Goal: Task Accomplishment & Management: Complete application form

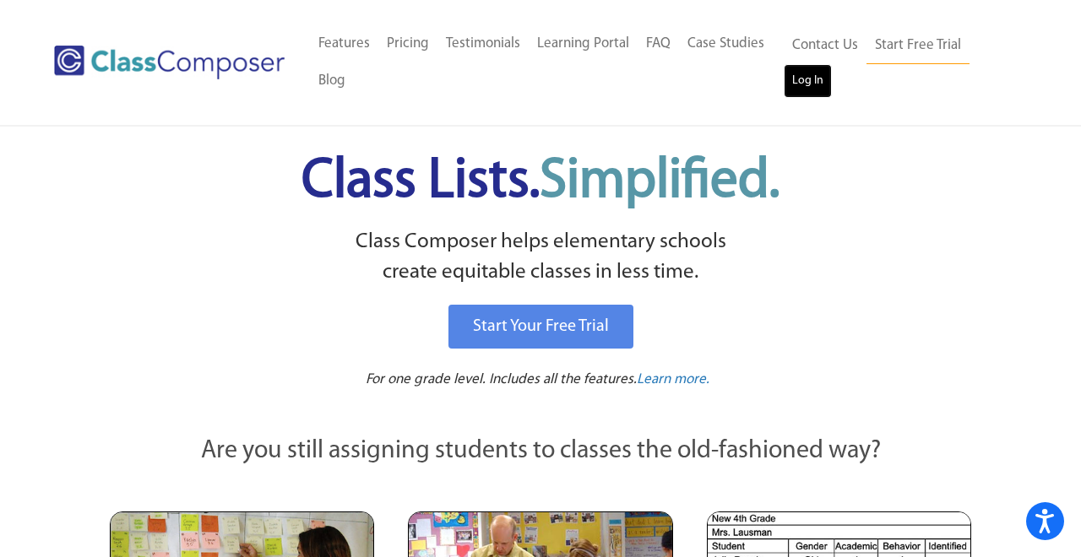
click at [810, 75] on link "Log In" at bounding box center [808, 81] width 48 height 34
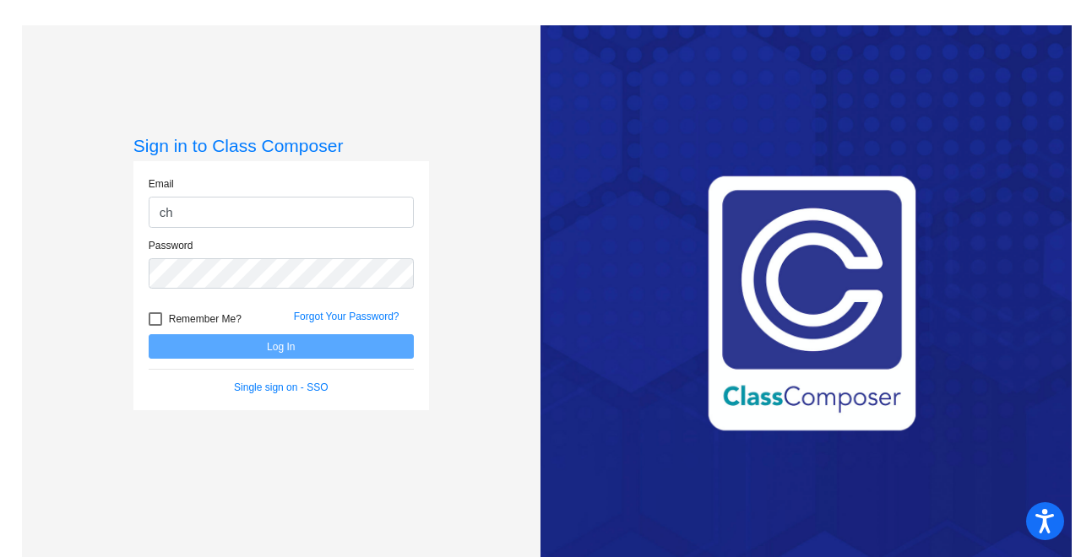
type input "[PERSON_NAME][EMAIL_ADDRESS][PERSON_NAME][DOMAIN_NAME]"
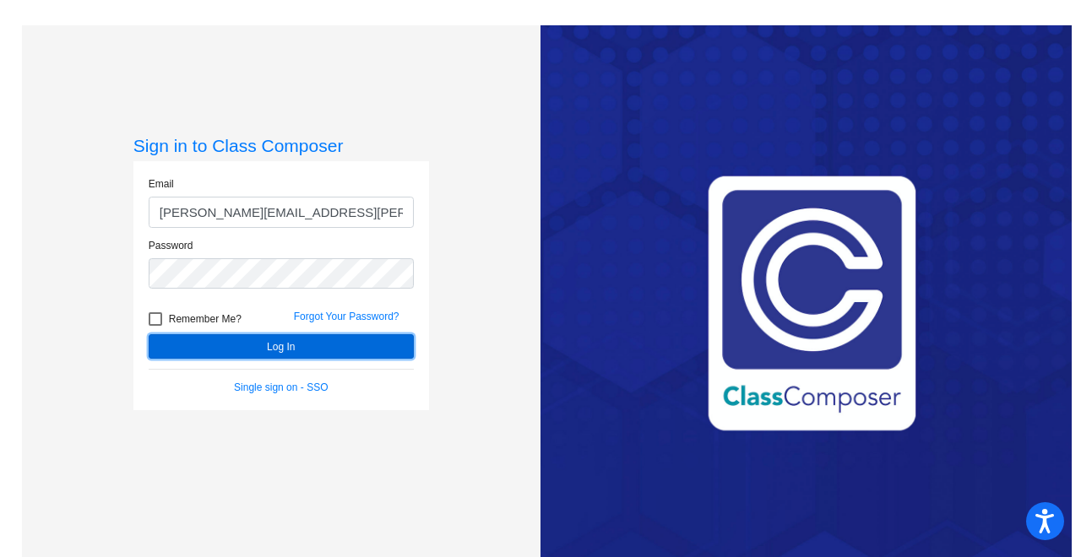
click at [322, 340] on button "Log In" at bounding box center [281, 346] width 265 height 24
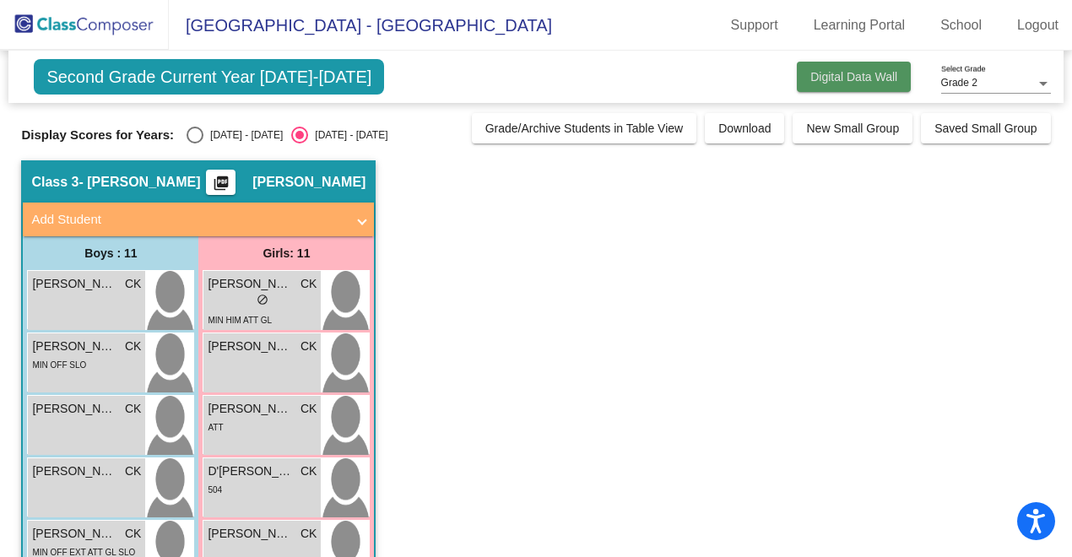
click at [824, 66] on button "Digital Data Wall" at bounding box center [854, 77] width 114 height 30
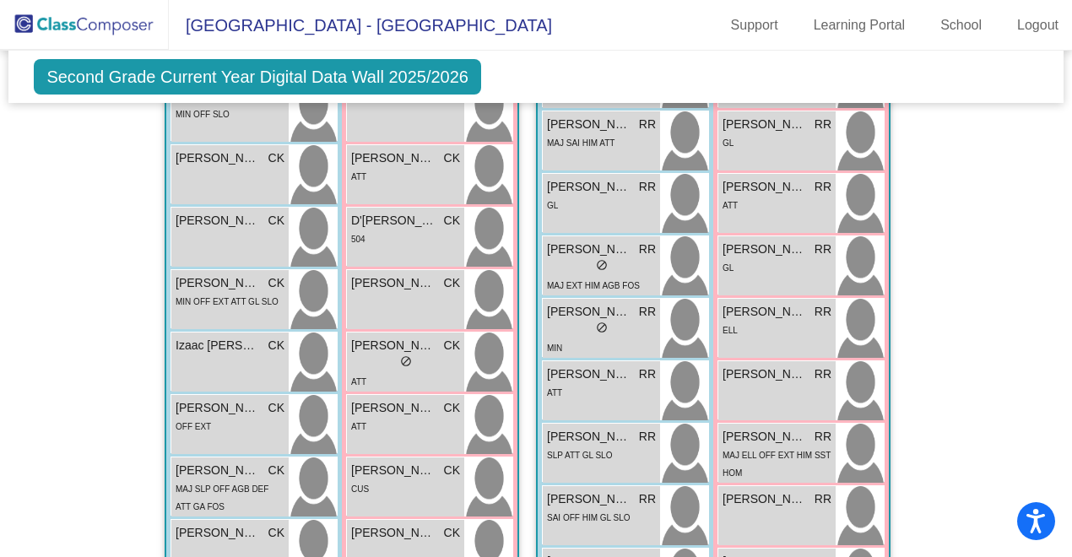
scroll to position [1548, 0]
click at [628, 256] on div "[PERSON_NAME]" at bounding box center [601, 249] width 109 height 18
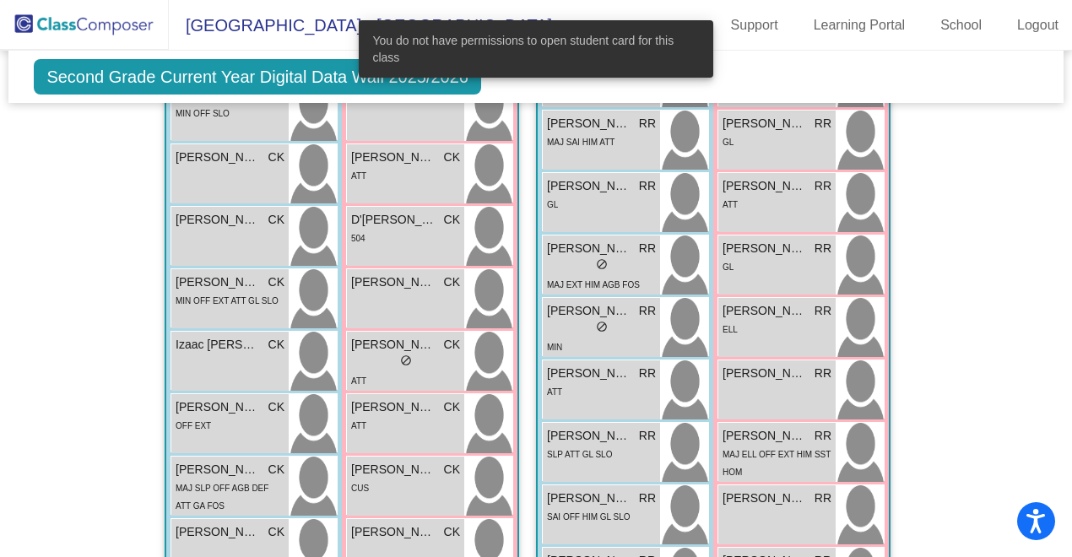
click at [952, 345] on div "Hallway - Hallway Class picture_as_pdf Add Student First Name Last Name Student…" at bounding box center [535, 303] width 1029 height 2621
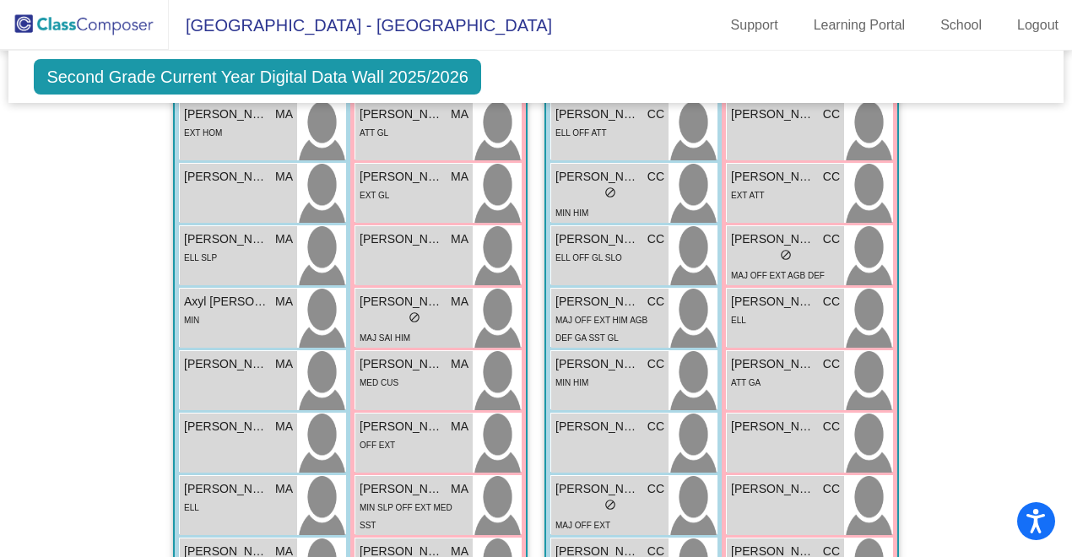
scroll to position [390, 0]
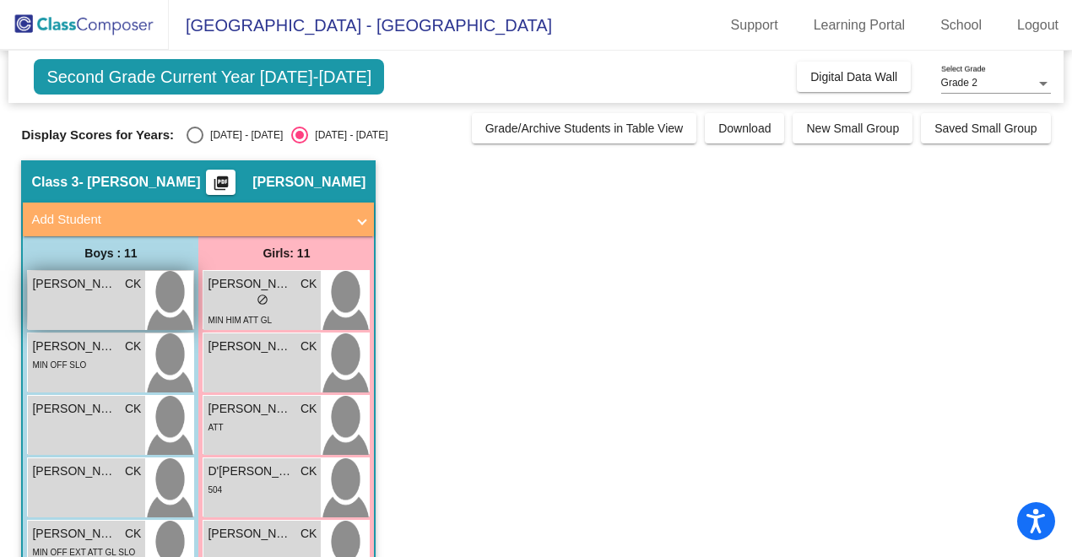
click at [101, 294] on div "[PERSON_NAME] [PERSON_NAME] lock do_not_disturb_alt" at bounding box center [86, 300] width 117 height 59
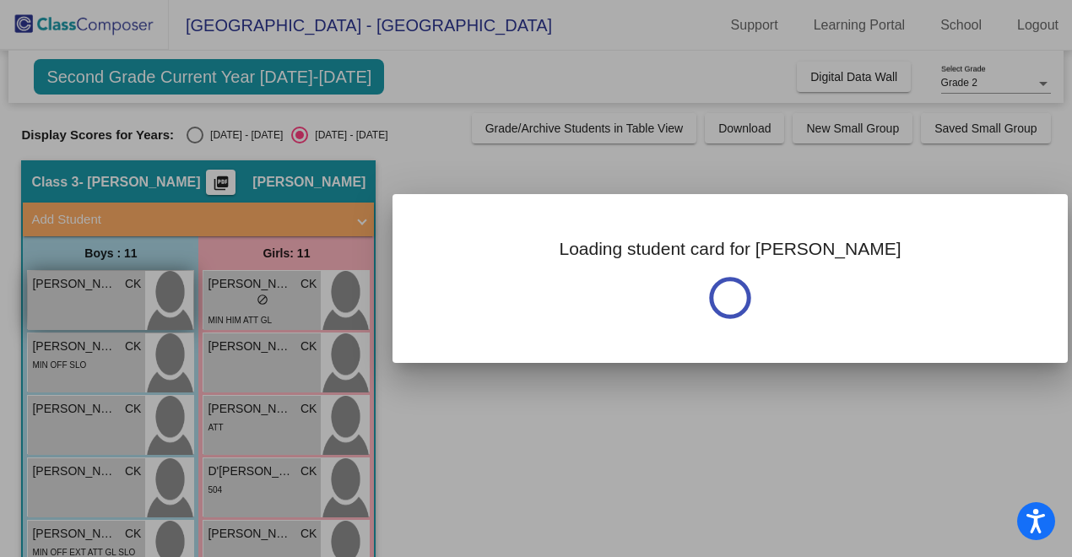
click at [101, 294] on div at bounding box center [536, 278] width 1072 height 557
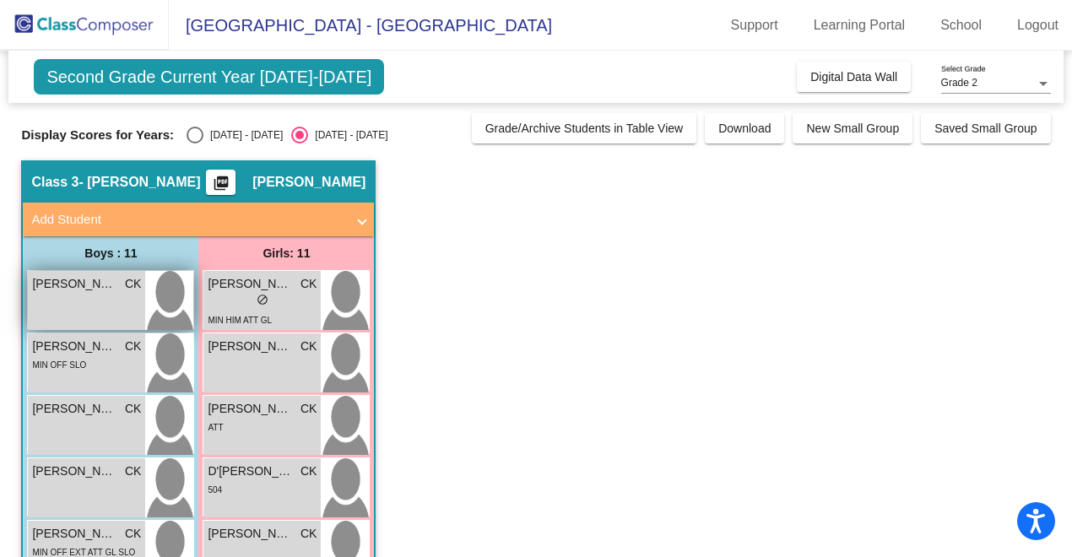
click at [103, 290] on span "[PERSON_NAME]" at bounding box center [74, 284] width 84 height 18
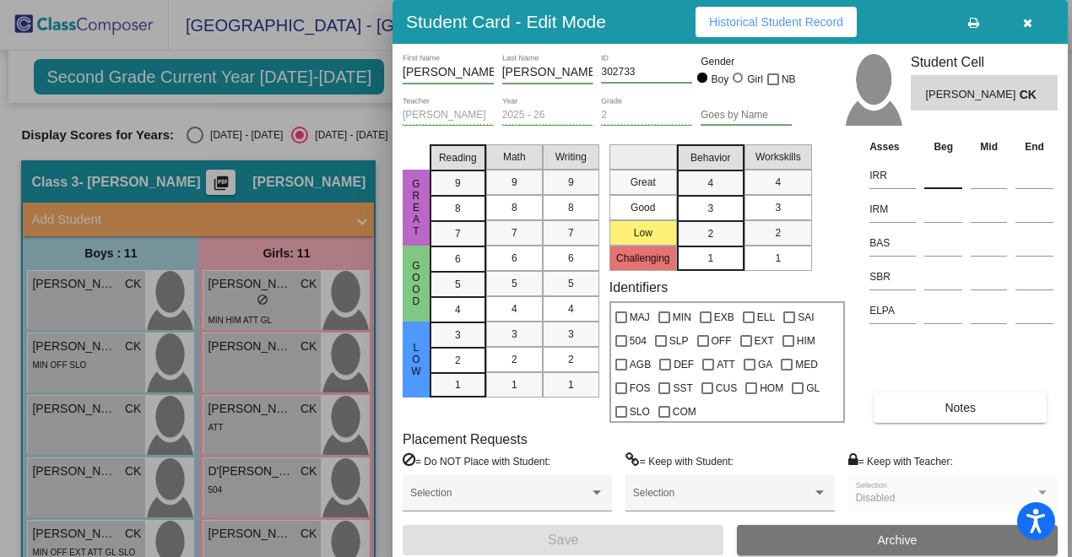
click at [943, 175] on input at bounding box center [944, 175] width 38 height 25
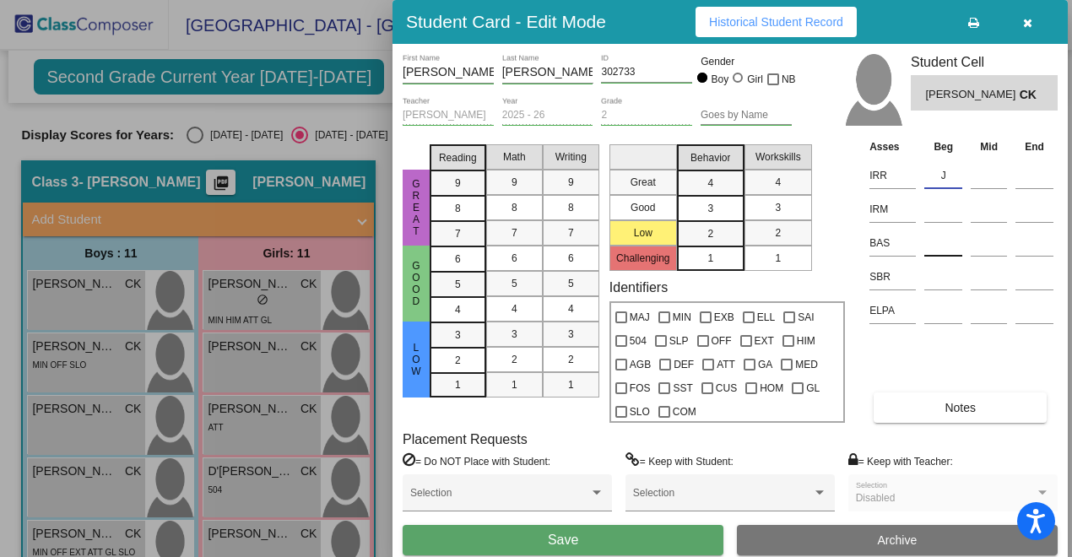
type input "J"
click at [941, 251] on input at bounding box center [944, 243] width 38 height 25
type input "J"
click at [950, 176] on input "J" at bounding box center [944, 175] width 38 height 25
click at [943, 277] on input at bounding box center [944, 276] width 38 height 25
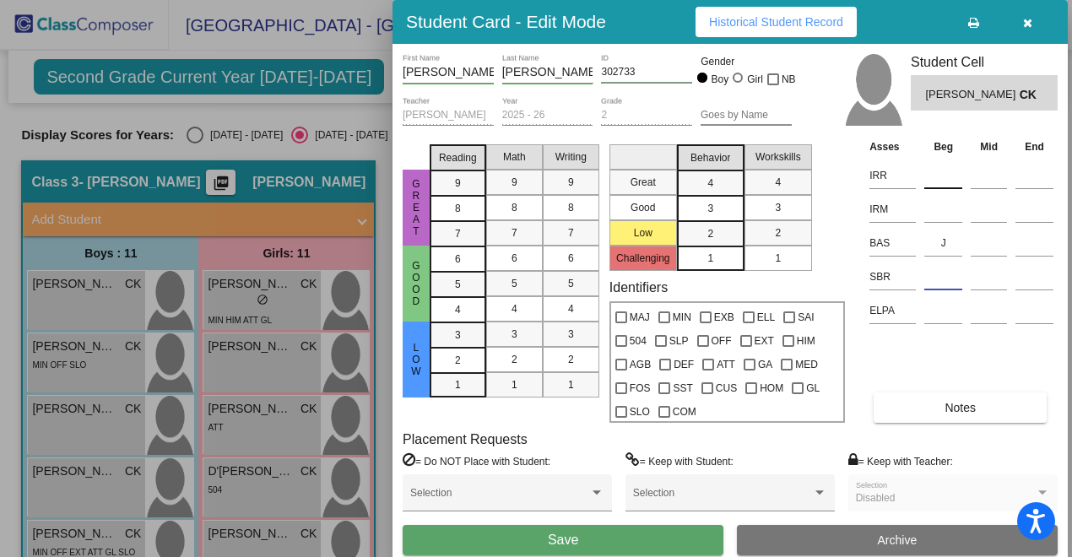
click at [938, 178] on input at bounding box center [944, 175] width 38 height 25
type input "1 470"
click at [942, 212] on input at bounding box center [944, 209] width 38 height 25
type input "1 404"
click at [941, 276] on input at bounding box center [944, 276] width 38 height 25
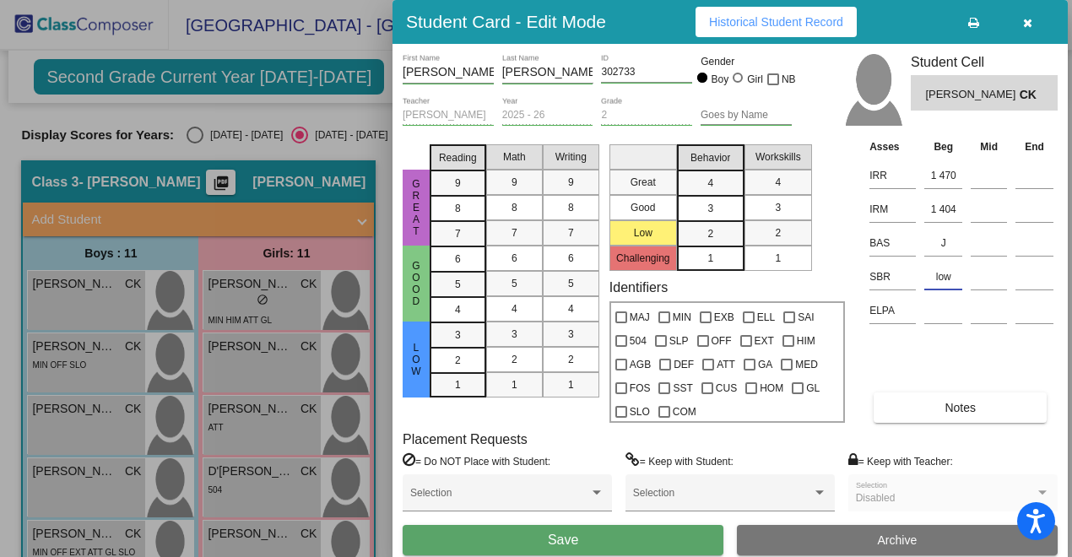
type input "low"
click at [871, 374] on div "Asses Beg Mid End IRR 1 470 IRM 1 404 BAS J SBR low ELPA Notes" at bounding box center [962, 280] width 193 height 285
click at [724, 181] on div "4" at bounding box center [710, 183] width 33 height 25
click at [765, 206] on div "3" at bounding box center [778, 207] width 33 height 25
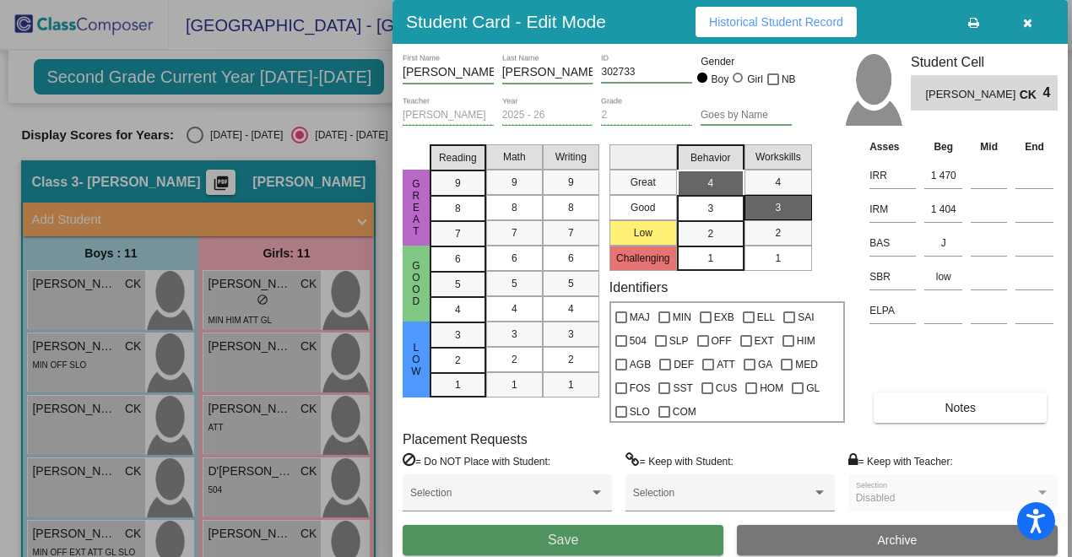
click at [692, 529] on button "Save" at bounding box center [563, 540] width 321 height 30
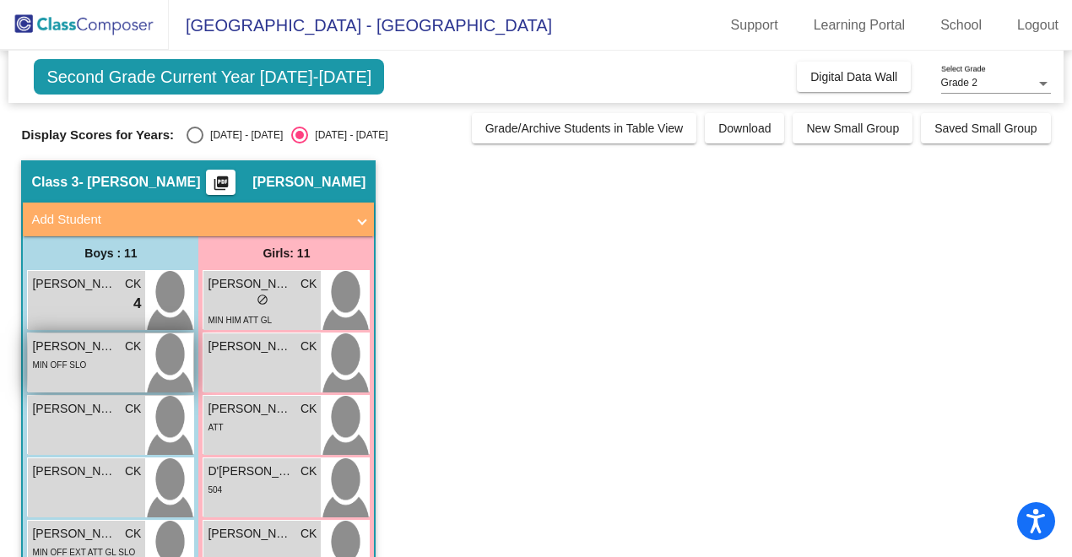
click at [88, 362] on div "MIN OFF SLO" at bounding box center [86, 364] width 109 height 18
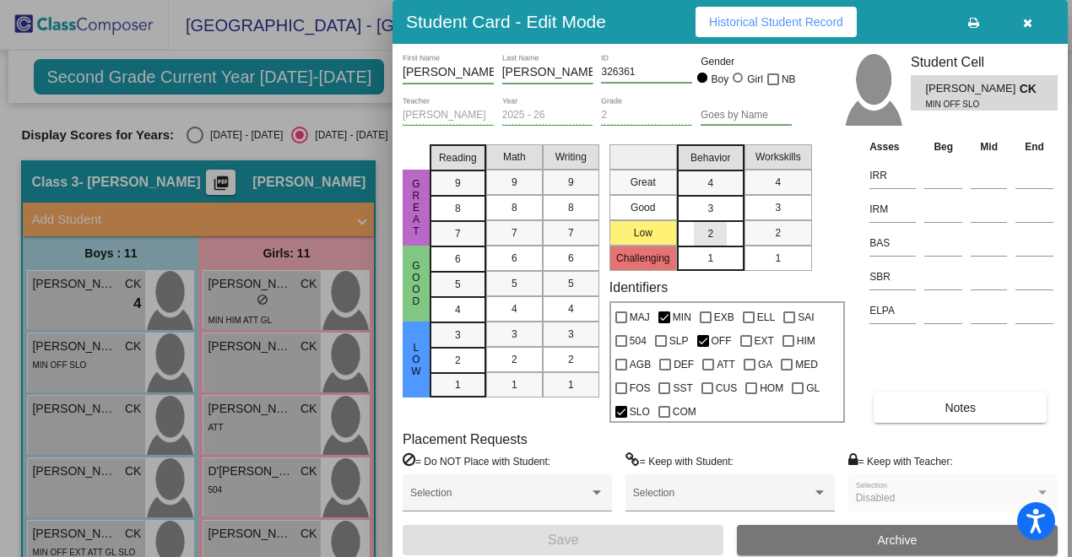
click at [733, 231] on mat-list-option "2" at bounding box center [711, 232] width 68 height 25
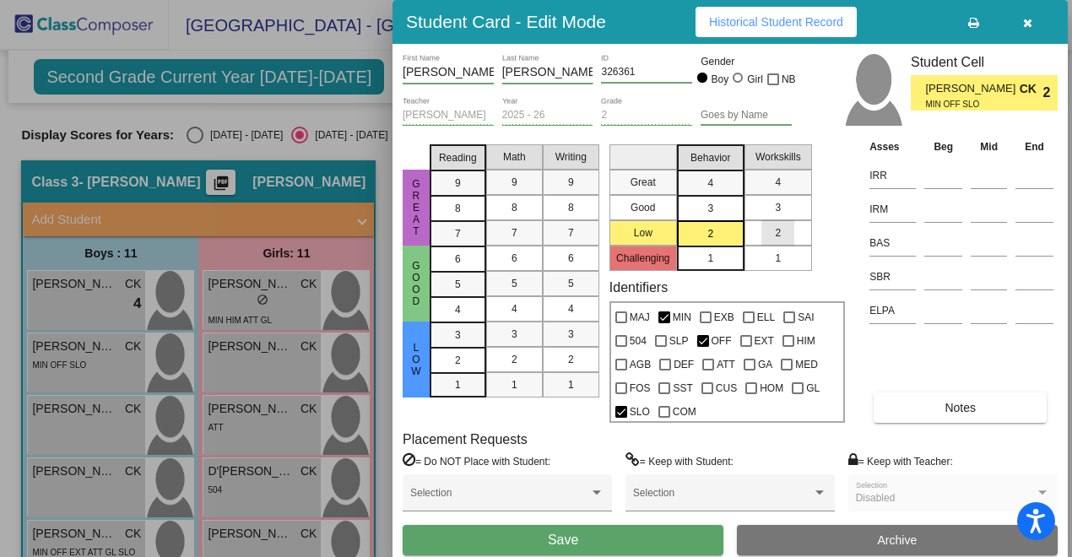
click at [765, 231] on div "2" at bounding box center [778, 232] width 33 height 25
click at [939, 181] on input at bounding box center [944, 175] width 38 height 25
type input "k"
type input "K 406"
click at [933, 217] on input at bounding box center [944, 209] width 38 height 25
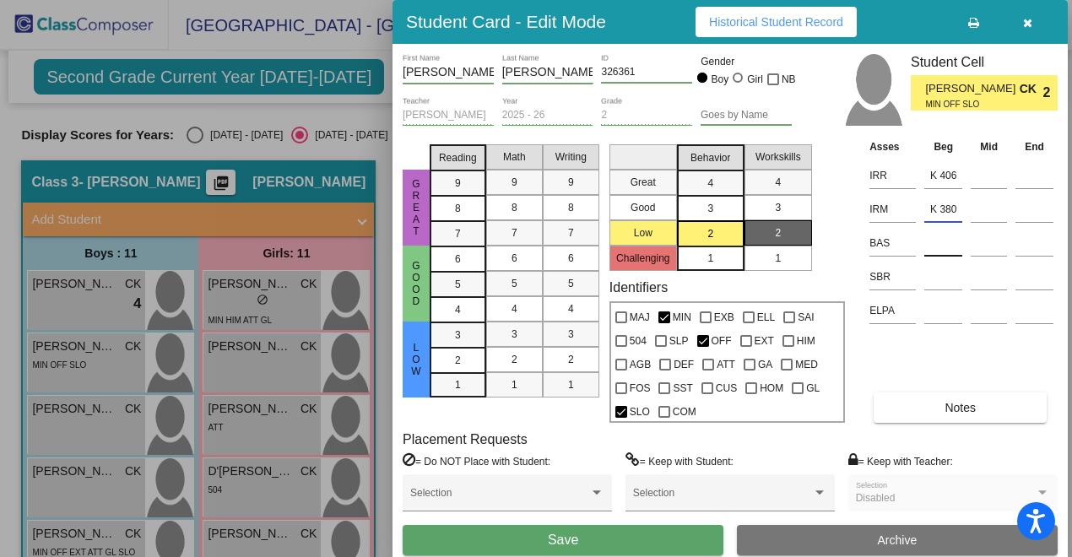
type input "K 380"
click at [931, 245] on input at bounding box center [944, 243] width 38 height 25
type input "E"
click at [936, 278] on input at bounding box center [944, 276] width 38 height 25
type input "some"
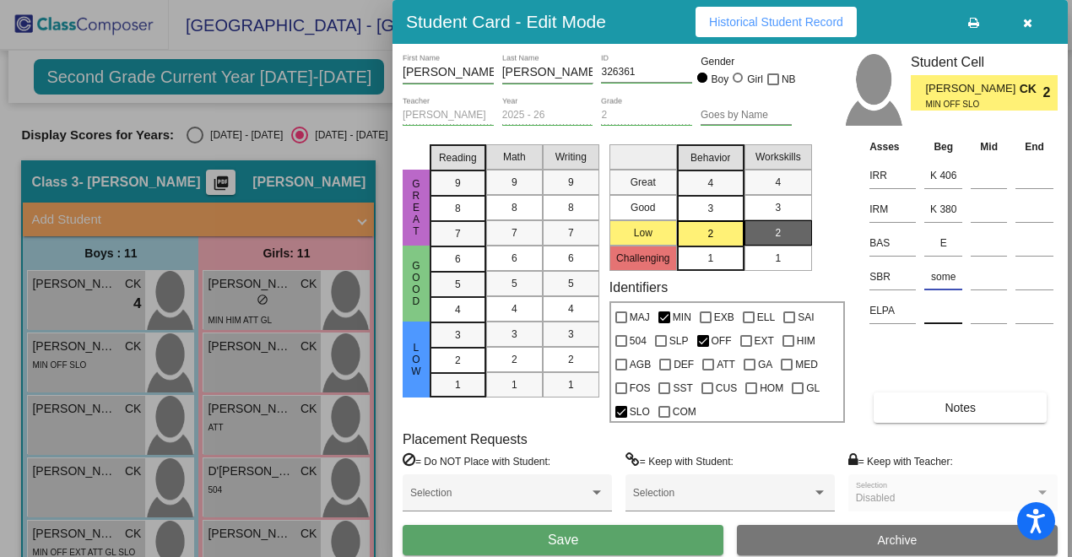
click at [941, 314] on input at bounding box center [944, 310] width 38 height 25
click at [583, 545] on button "Save" at bounding box center [563, 540] width 321 height 30
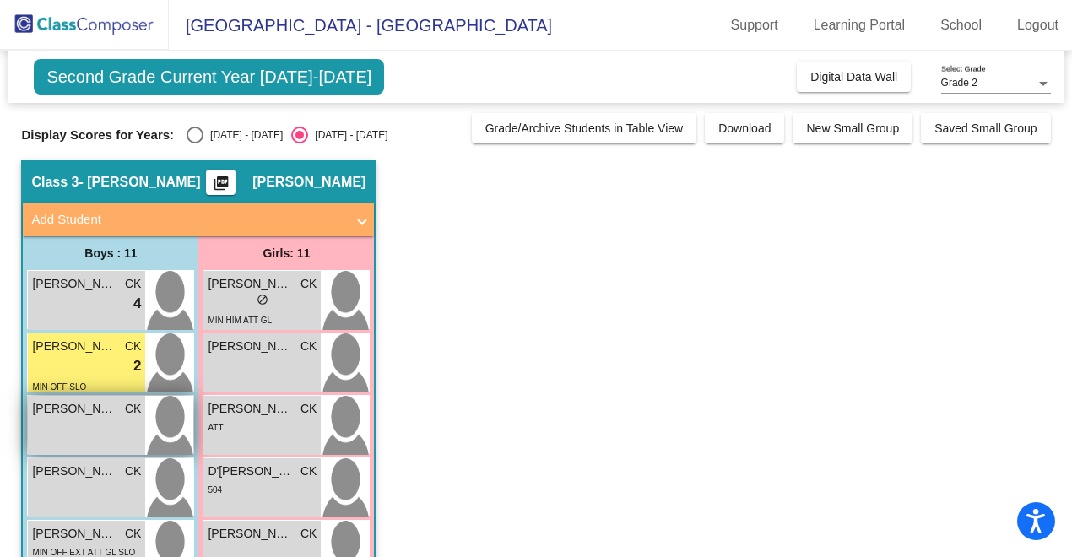
click at [129, 443] on div "[PERSON_NAME] CK lock do_not_disturb_alt" at bounding box center [86, 425] width 117 height 59
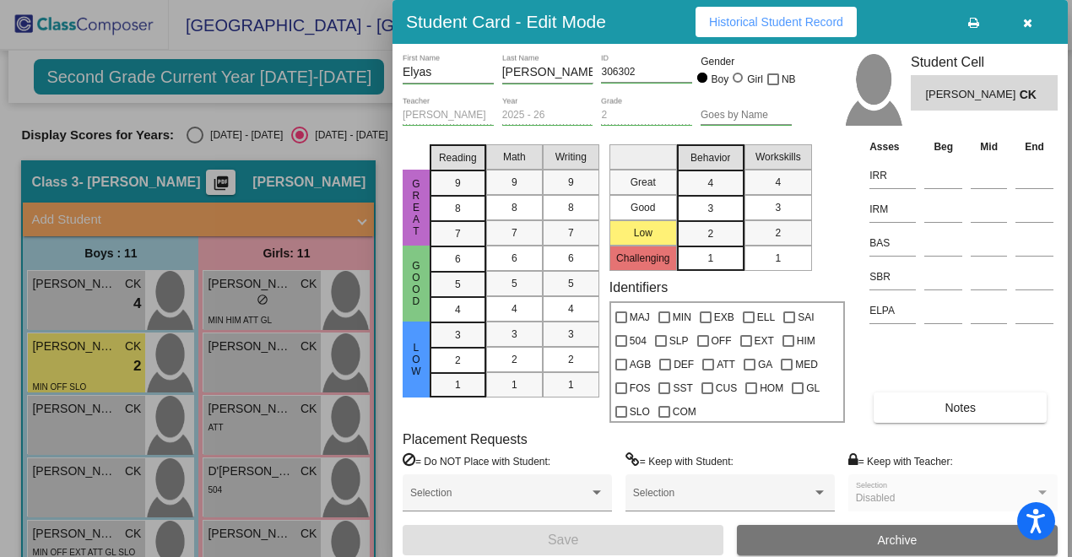
click at [724, 209] on div "3" at bounding box center [710, 208] width 33 height 25
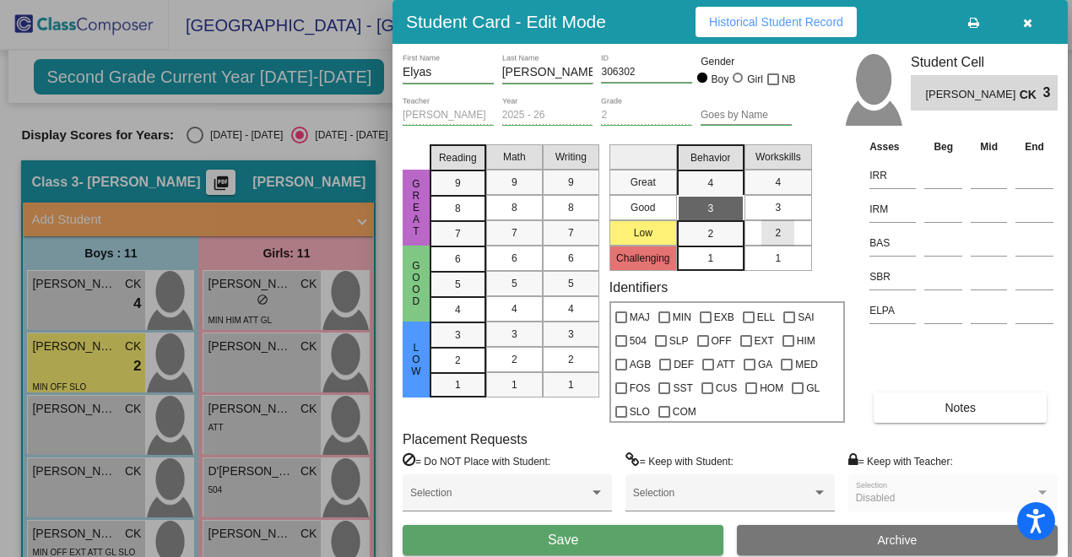
click at [752, 234] on mat-list-option "2" at bounding box center [779, 232] width 68 height 25
click at [703, 341] on div at bounding box center [703, 341] width 12 height 12
click at [703, 347] on input "OFF" at bounding box center [703, 347] width 1 height 1
checkbox input "true"
click at [732, 241] on mat-list-option "2" at bounding box center [711, 232] width 68 height 25
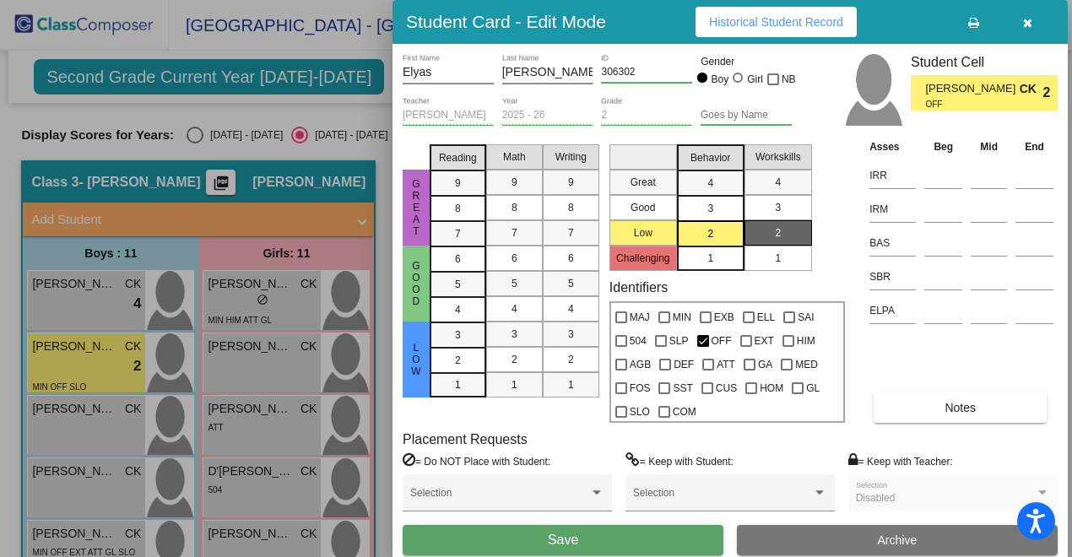
click at [730, 211] on mat-list-option "3" at bounding box center [711, 207] width 68 height 25
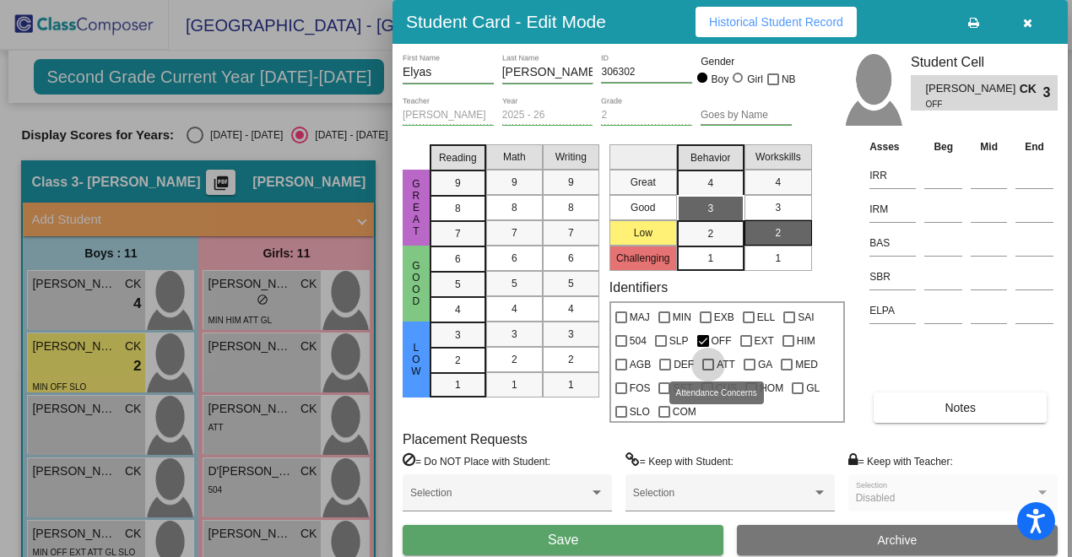
click at [709, 359] on div at bounding box center [709, 365] width 12 height 12
click at [708, 371] on input "ATT" at bounding box center [708, 371] width 1 height 1
checkbox input "true"
click at [945, 180] on input at bounding box center [944, 175] width 38 height 25
type input "K 414"
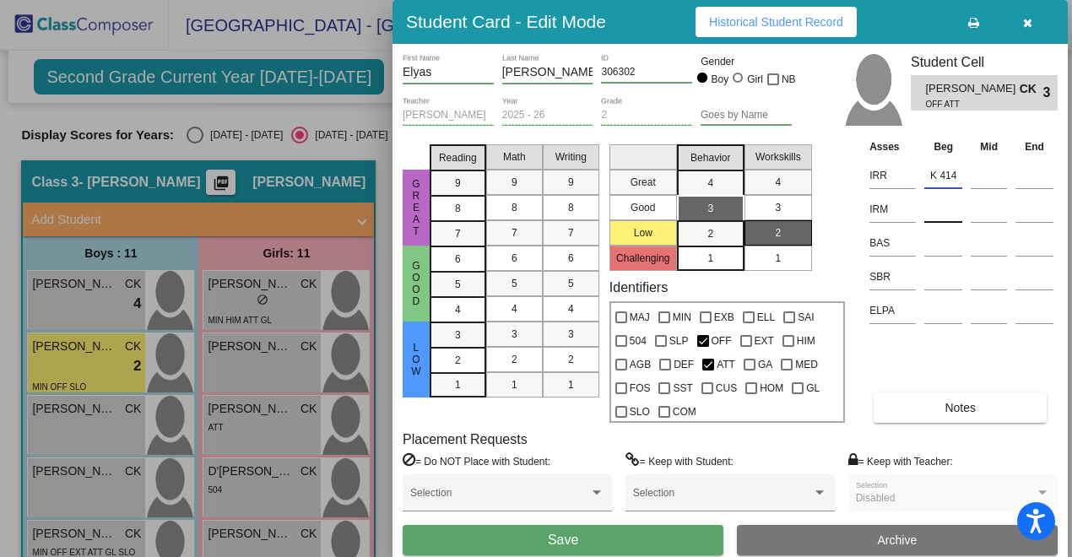
click at [950, 215] on input at bounding box center [944, 209] width 38 height 25
type input "1 387"
click at [951, 248] on input at bounding box center [944, 243] width 38 height 25
type input "D"
click at [952, 276] on input at bounding box center [944, 276] width 38 height 25
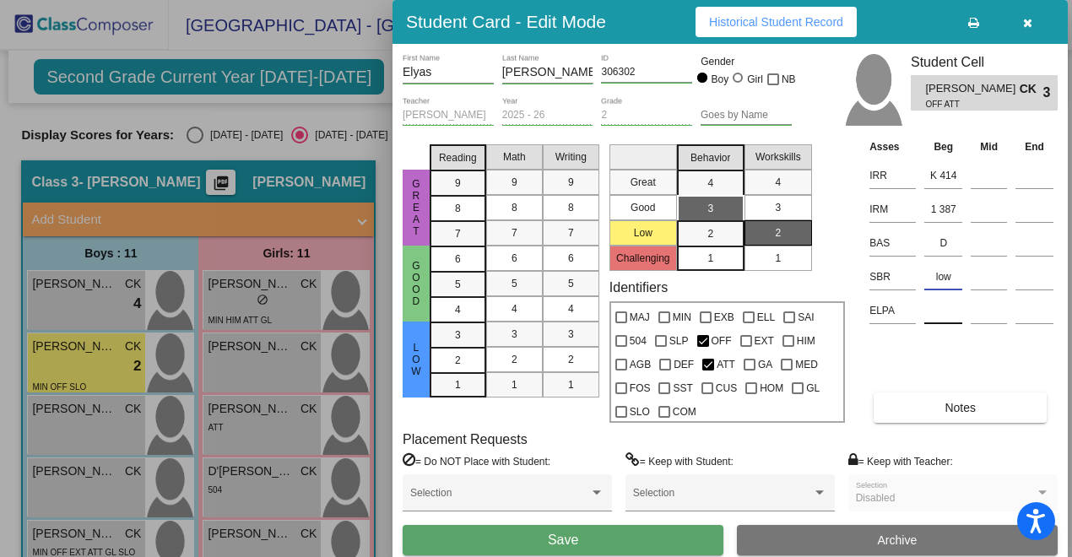
type input "low"
click at [955, 312] on input at bounding box center [944, 310] width 38 height 25
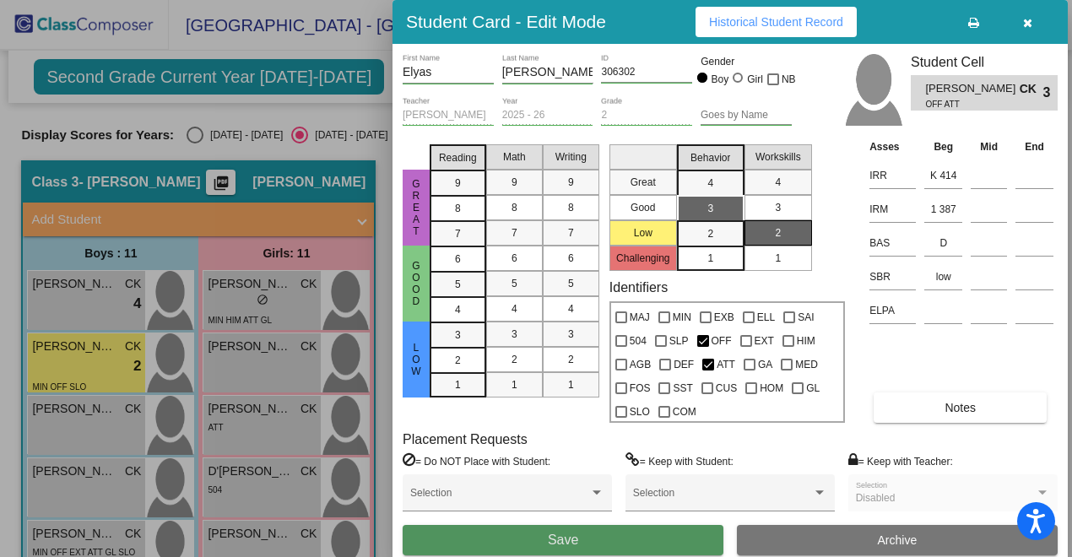
click at [627, 536] on button "Save" at bounding box center [563, 540] width 321 height 30
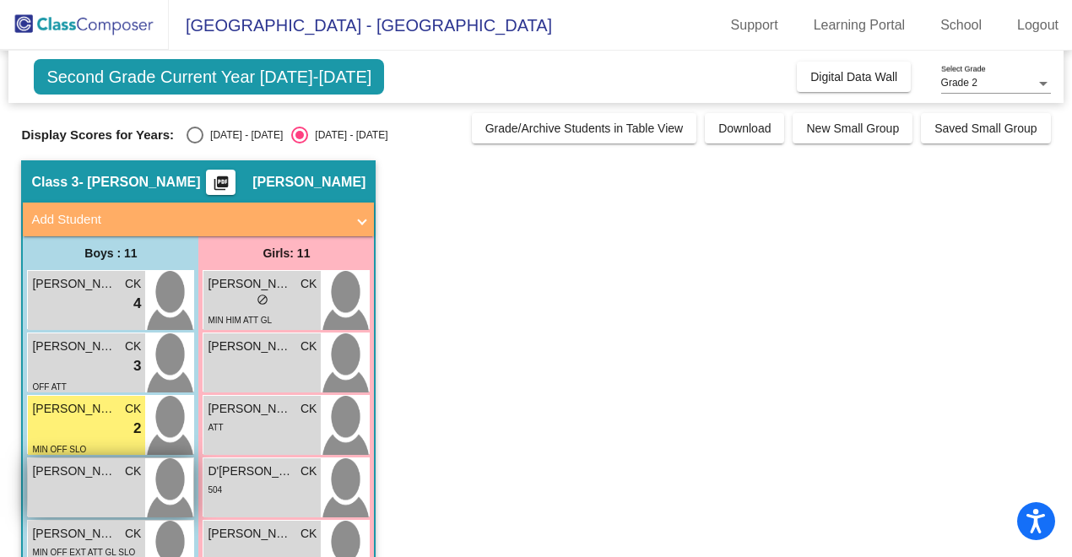
click at [119, 483] on div "[PERSON_NAME] CK lock do_not_disturb_alt" at bounding box center [86, 488] width 117 height 59
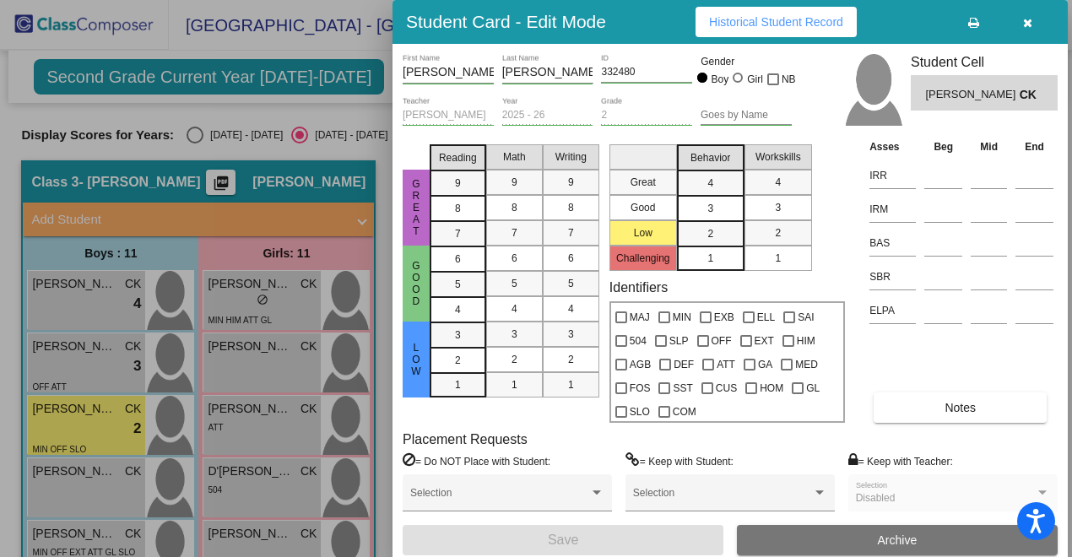
click at [709, 269] on div "1" at bounding box center [710, 258] width 33 height 25
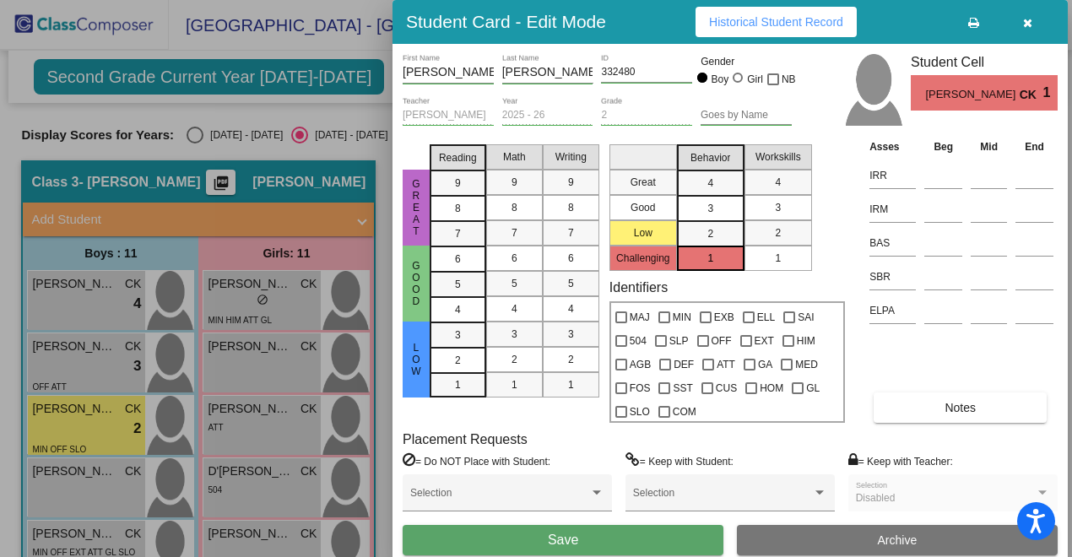
click at [764, 253] on div "1" at bounding box center [778, 258] width 33 height 25
click at [623, 323] on label "MAJ" at bounding box center [633, 317] width 35 height 20
click at [621, 323] on input "MAJ" at bounding box center [621, 323] width 1 height 1
checkbox input "true"
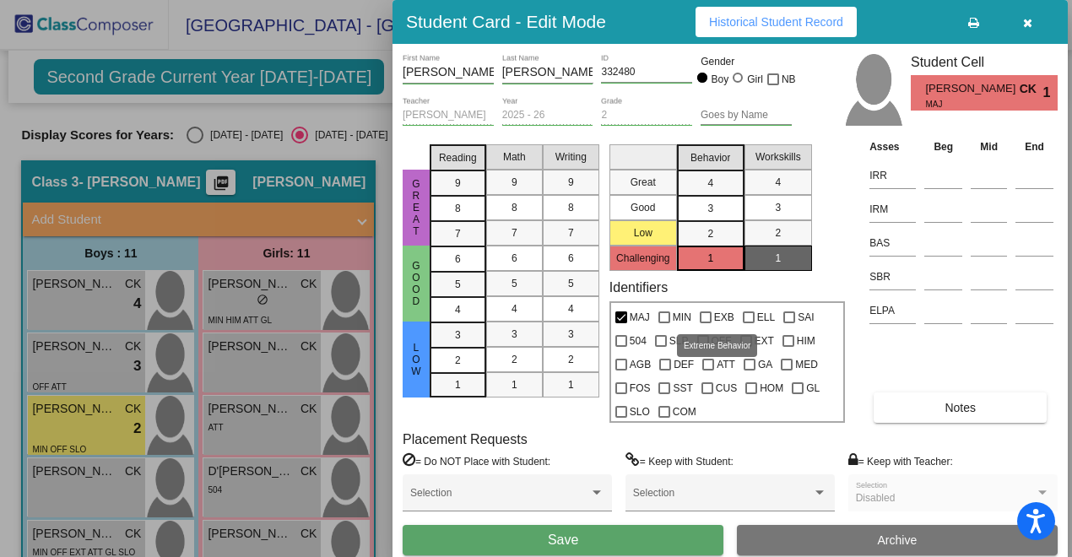
click at [709, 315] on div at bounding box center [706, 318] width 12 height 12
click at [706, 323] on input "EXB" at bounding box center [705, 323] width 1 height 1
checkbox input "true"
click at [793, 317] on div at bounding box center [790, 318] width 12 height 12
click at [790, 323] on input "SAI" at bounding box center [789, 323] width 1 height 1
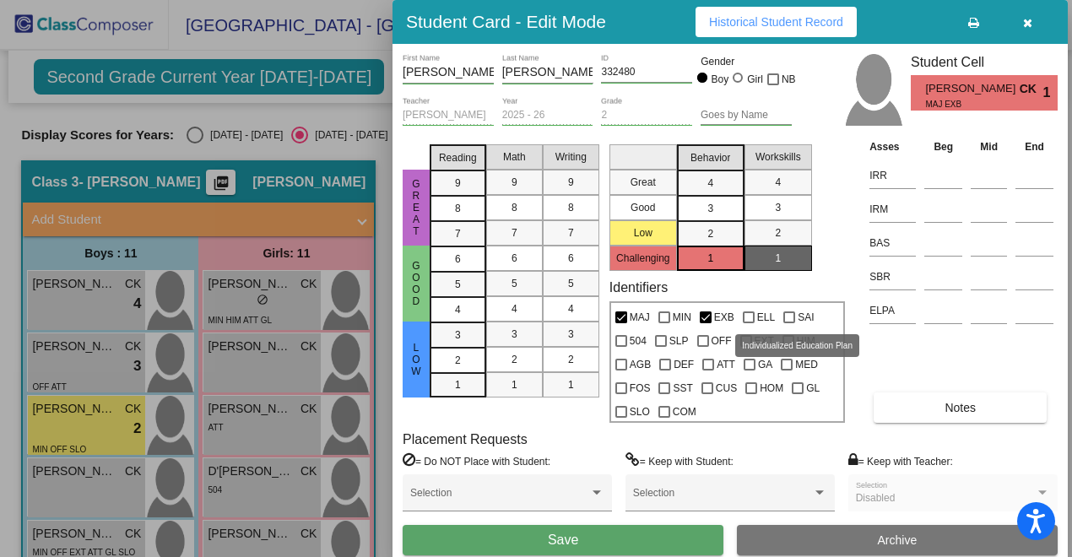
checkbox input "true"
click at [784, 339] on div at bounding box center [789, 341] width 12 height 12
click at [788, 347] on input "HIM" at bounding box center [788, 347] width 1 height 1
checkbox input "true"
click at [708, 344] on label "OFF" at bounding box center [714, 341] width 35 height 20
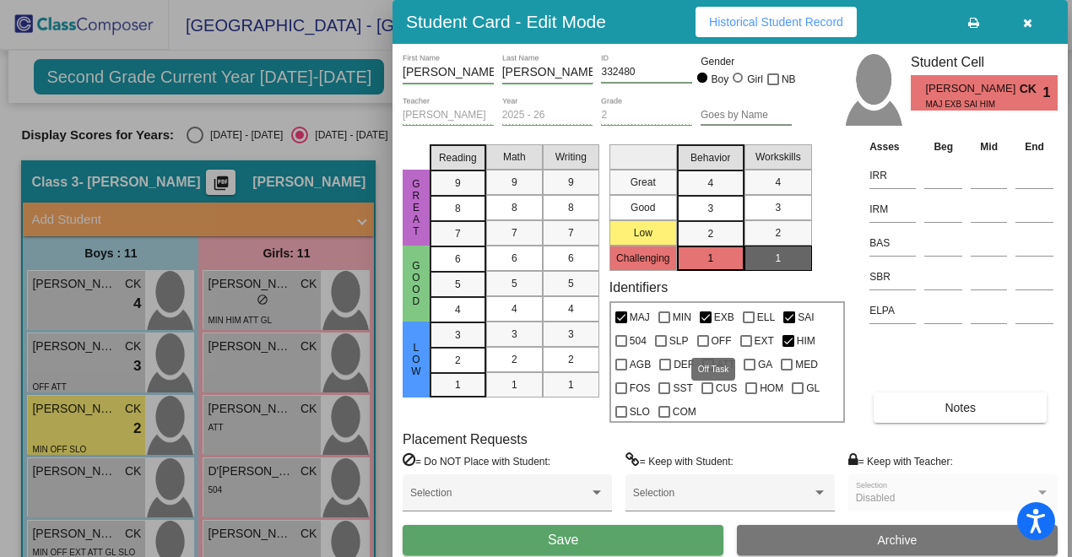
click at [703, 347] on input "OFF" at bounding box center [703, 347] width 1 height 1
checkbox input "true"
click at [669, 364] on div at bounding box center [665, 365] width 12 height 12
click at [665, 371] on input "DEF" at bounding box center [665, 371] width 1 height 1
checkbox input "true"
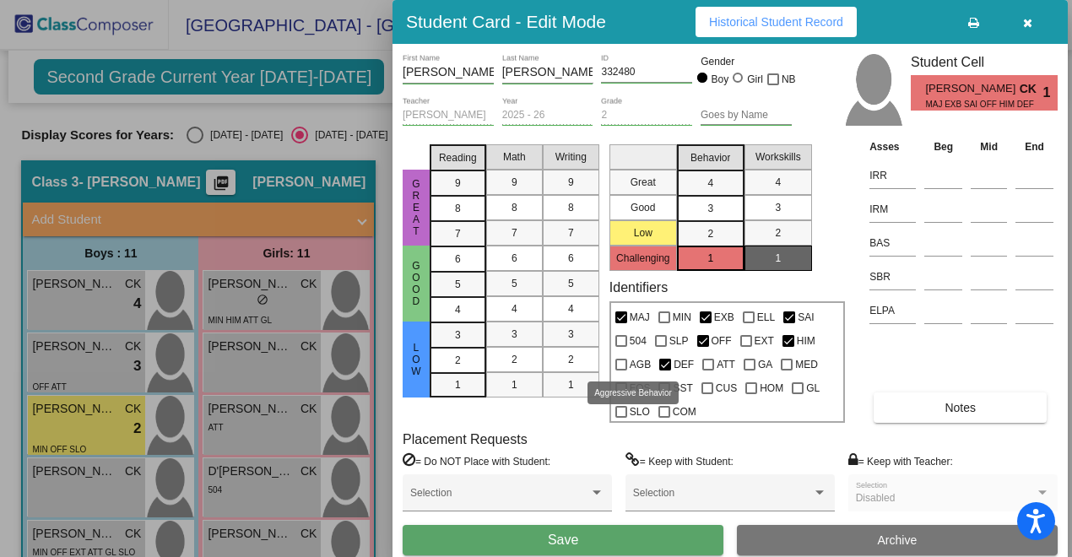
click at [632, 370] on span "AGB" at bounding box center [640, 365] width 21 height 20
click at [621, 371] on input "AGB" at bounding box center [621, 371] width 1 height 1
checkbox input "true"
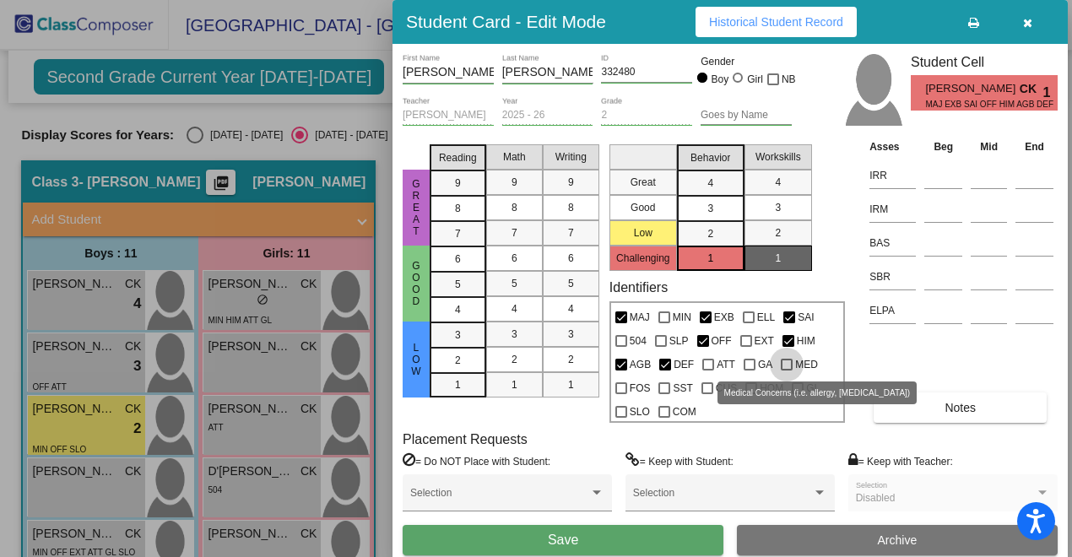
click at [791, 367] on label "MED" at bounding box center [799, 365] width 37 height 20
click at [787, 371] on input "MED" at bounding box center [786, 371] width 1 height 1
checkbox input "true"
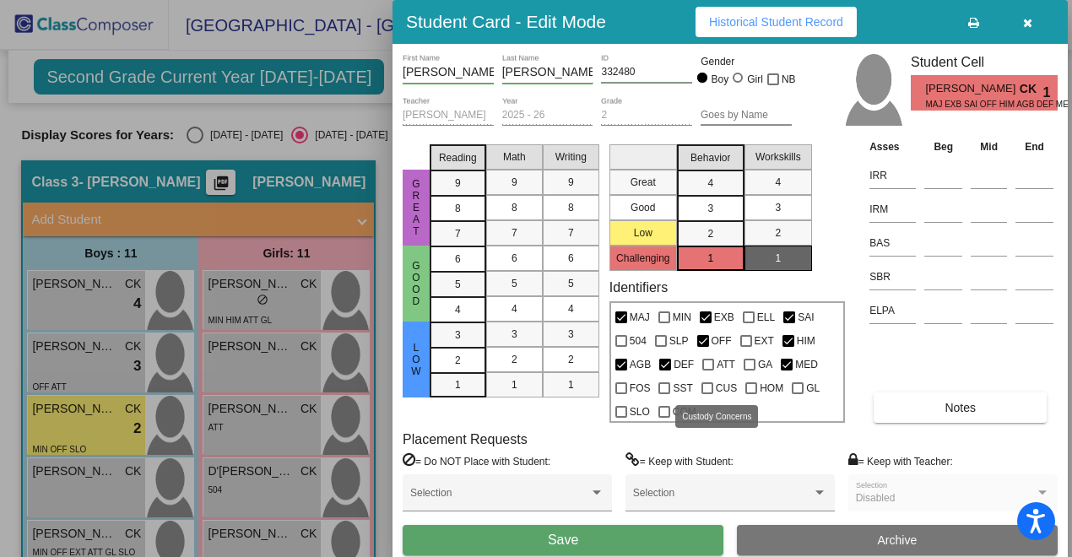
click at [708, 393] on div at bounding box center [708, 389] width 12 height 12
click at [708, 394] on input "CUS" at bounding box center [707, 394] width 1 height 1
checkbox input "true"
click at [940, 170] on input at bounding box center [944, 175] width 38 height 25
type input "1 465"
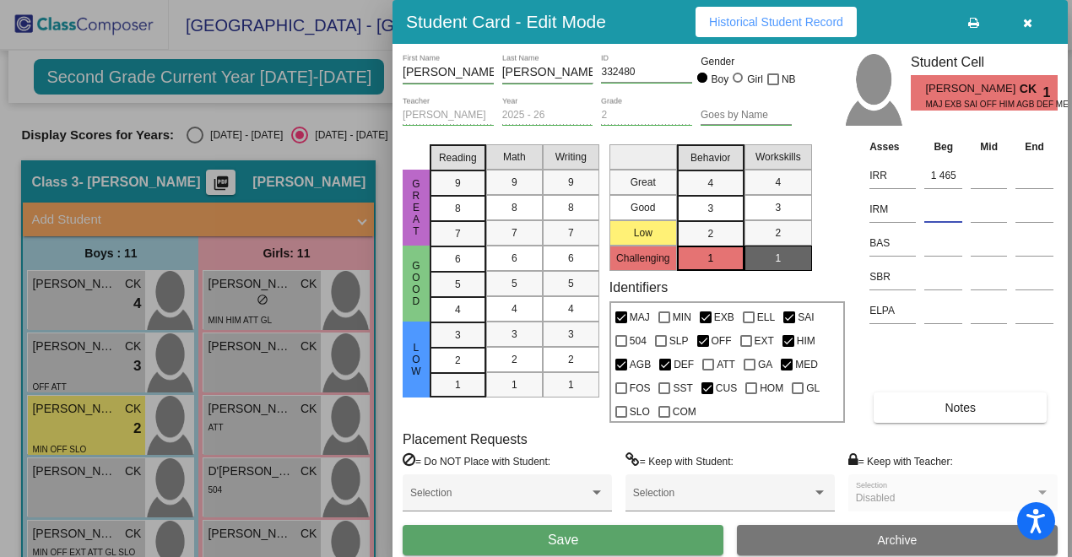
click at [942, 214] on input at bounding box center [944, 209] width 38 height 25
type input "1 407"
click at [941, 241] on input at bounding box center [944, 243] width 38 height 25
type input "I"
click at [938, 276] on input at bounding box center [944, 276] width 38 height 25
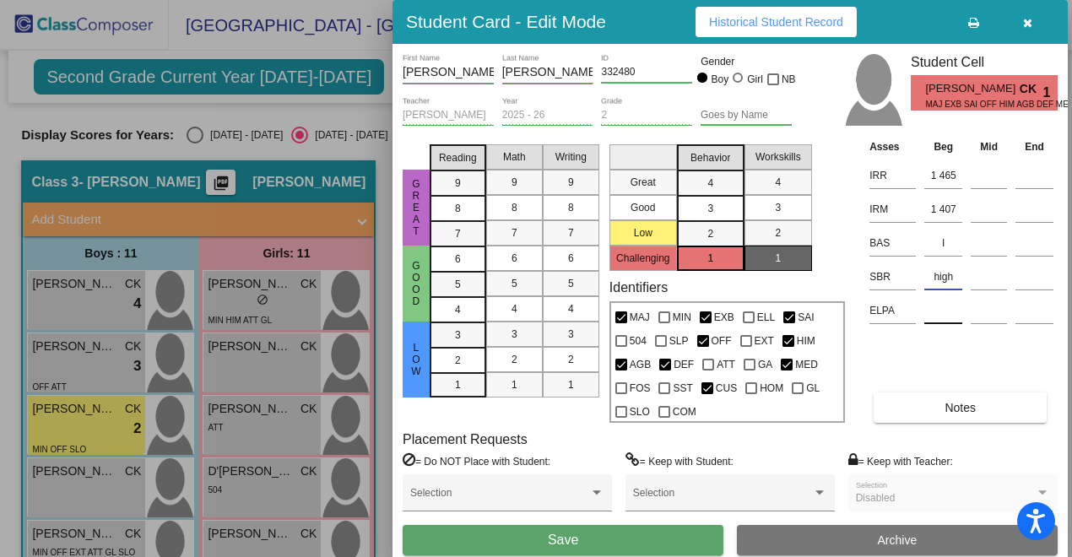
type input "high"
click at [936, 311] on input at bounding box center [944, 310] width 38 height 25
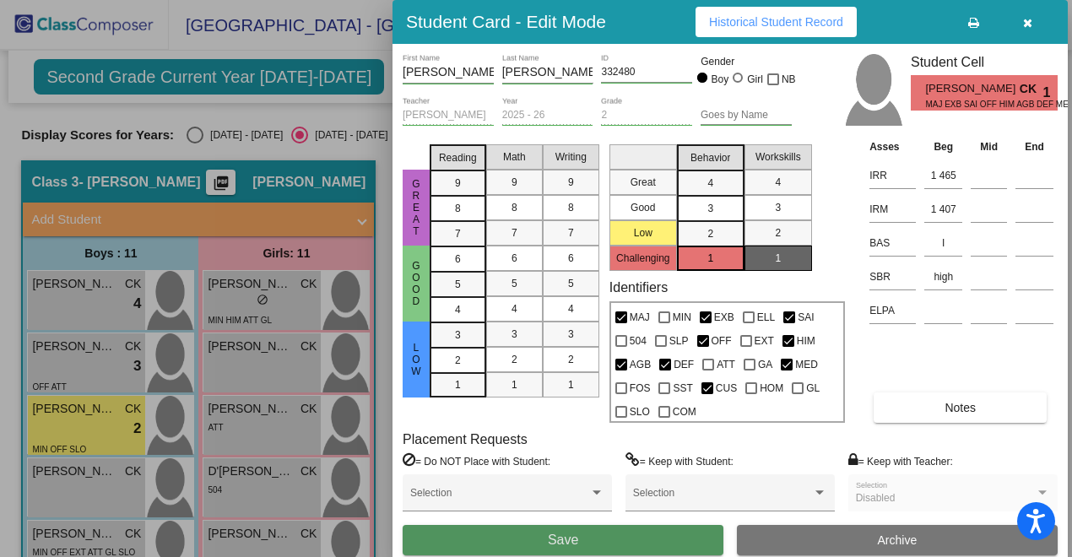
click at [606, 534] on button "Save" at bounding box center [563, 540] width 321 height 30
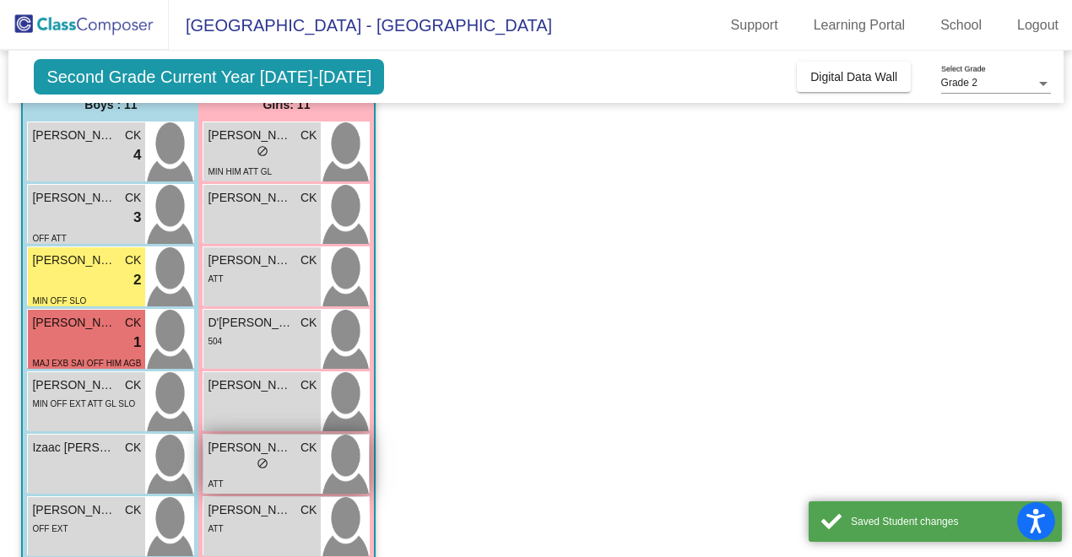
scroll to position [155, 0]
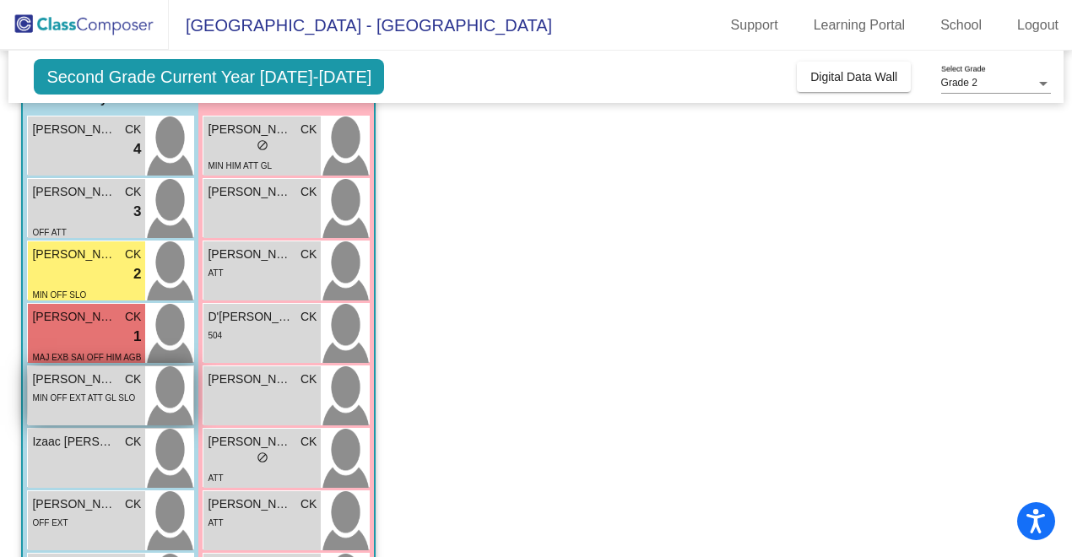
click at [107, 392] on div "MIN OFF EXT ATT GL SLO" at bounding box center [83, 397] width 103 height 18
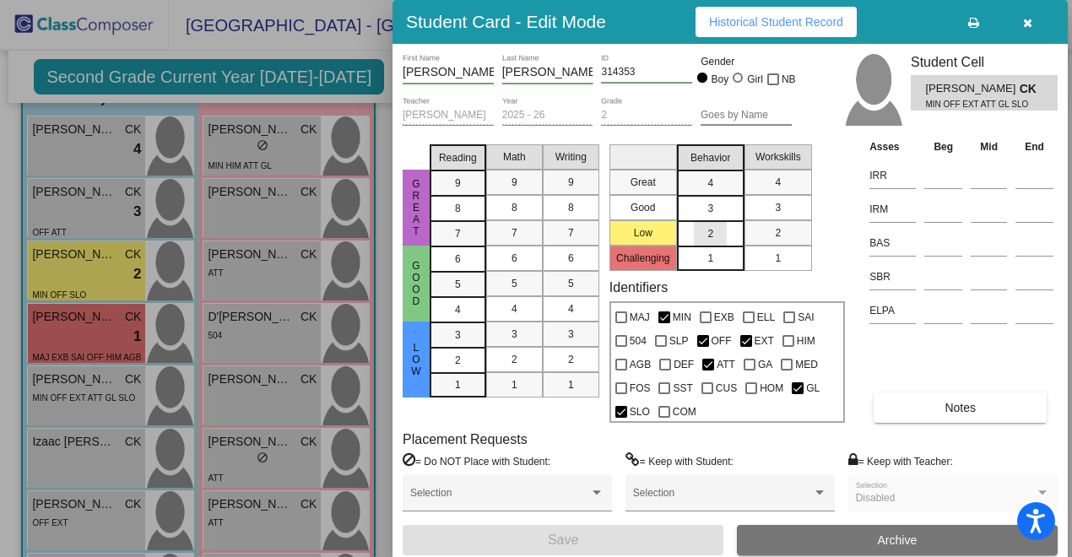
click at [712, 236] on span "2" at bounding box center [711, 233] width 6 height 15
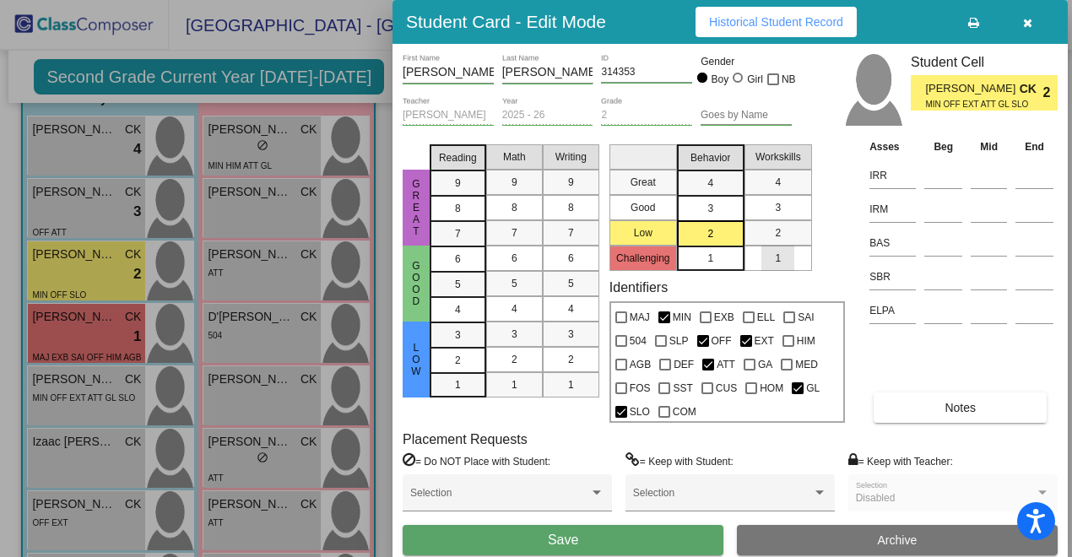
click at [768, 253] on div "1" at bounding box center [778, 258] width 33 height 25
click at [944, 171] on input at bounding box center [944, 175] width 38 height 25
type input "K 355"
click at [940, 212] on input at bounding box center [944, 209] width 38 height 25
type input "K 297"
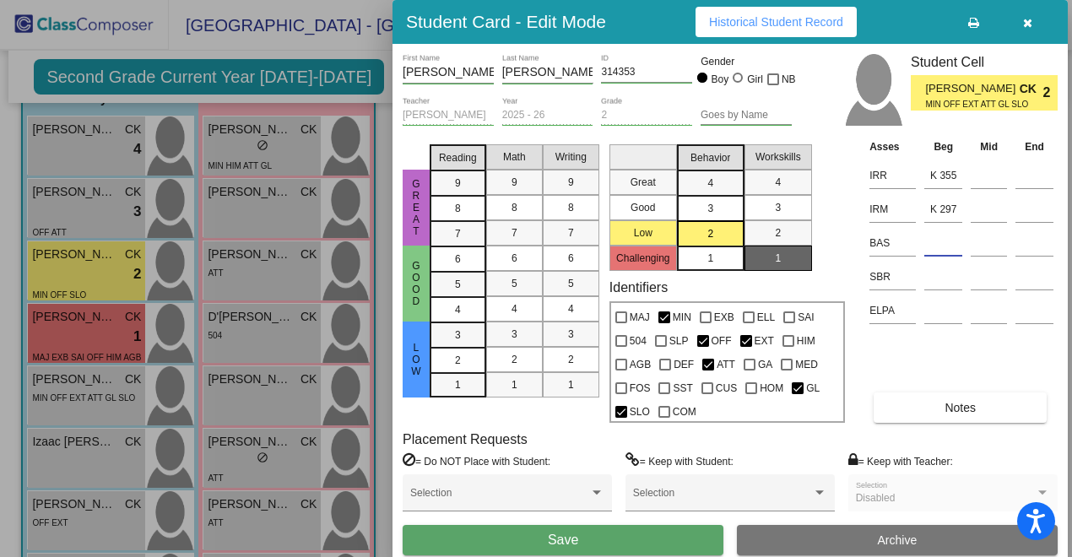
click at [934, 238] on input at bounding box center [944, 243] width 38 height 25
type input "C"
click at [937, 277] on input at bounding box center [944, 276] width 38 height 25
type input "high"
click at [937, 318] on input at bounding box center [944, 310] width 38 height 25
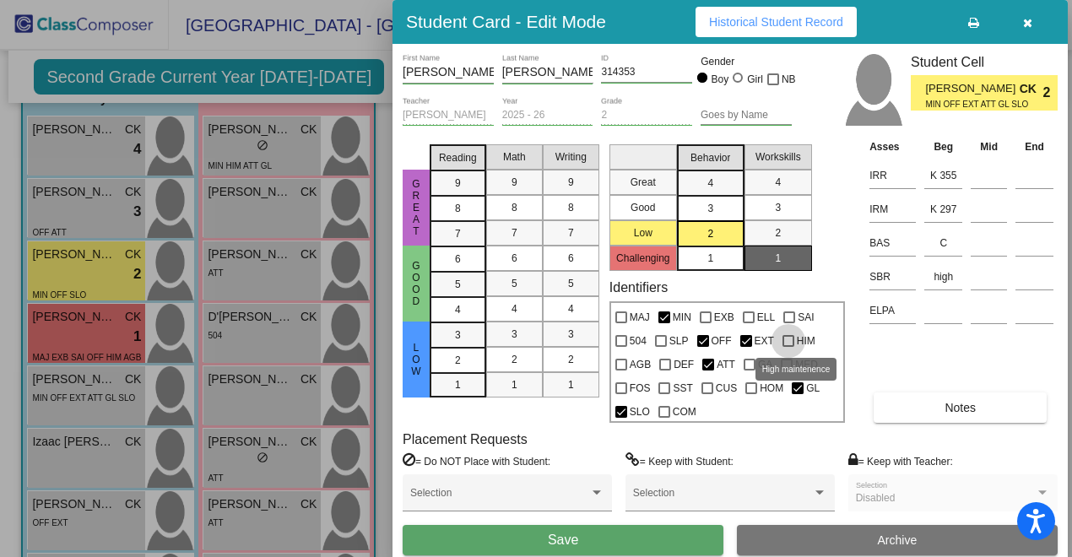
click at [790, 342] on div at bounding box center [789, 341] width 12 height 12
click at [789, 347] on input "HIM" at bounding box center [788, 347] width 1 height 1
checkbox input "true"
click at [596, 537] on button "Save" at bounding box center [563, 540] width 321 height 30
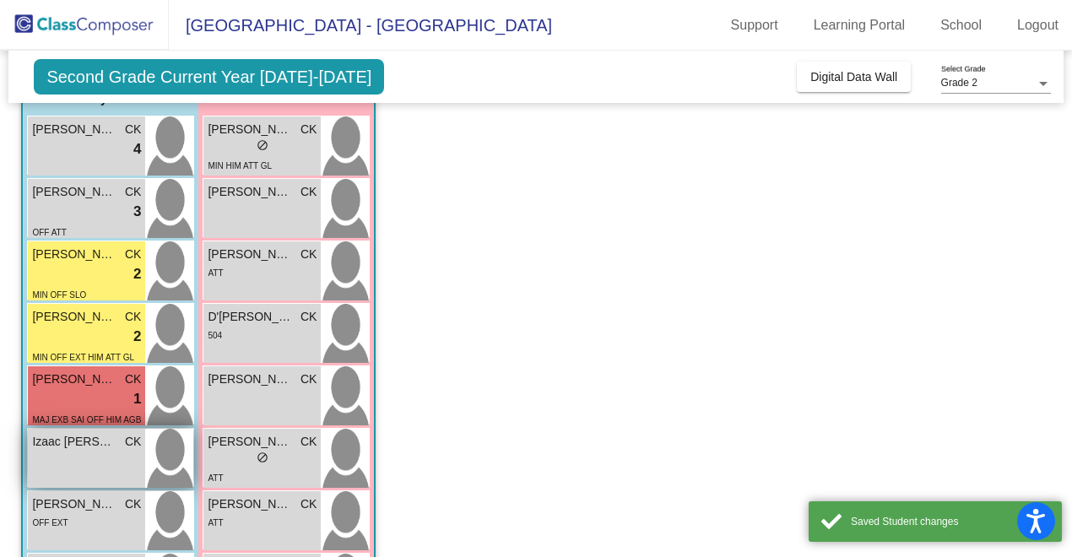
click at [107, 468] on div "Izaac [PERSON_NAME] CK lock do_not_disturb_alt" at bounding box center [86, 458] width 117 height 59
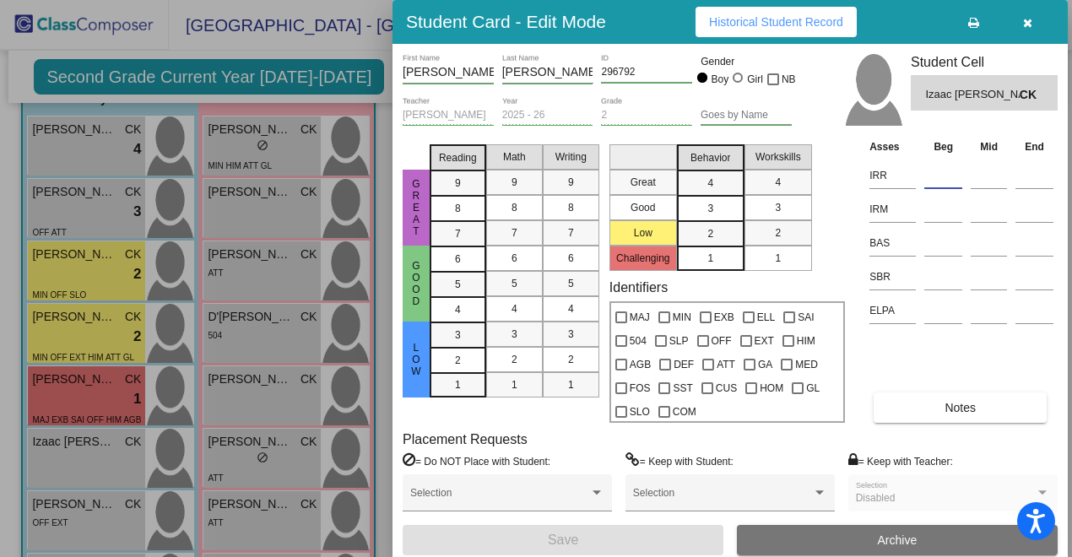
click at [940, 171] on input at bounding box center [944, 175] width 38 height 25
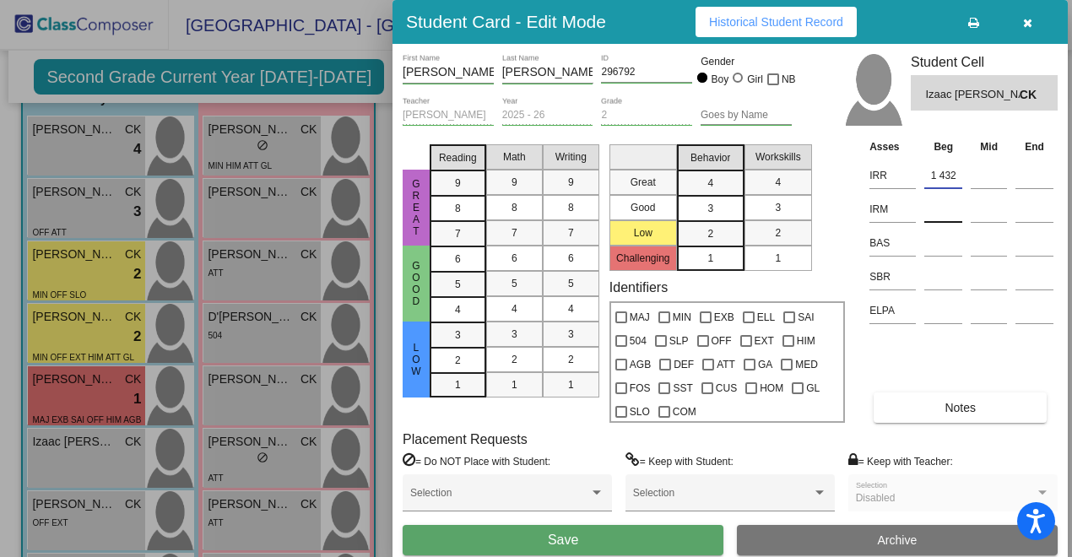
type input "1 432"
click at [935, 214] on input at bounding box center [944, 209] width 38 height 25
type input "1 410"
click at [944, 247] on input at bounding box center [944, 243] width 38 height 25
type input "G"
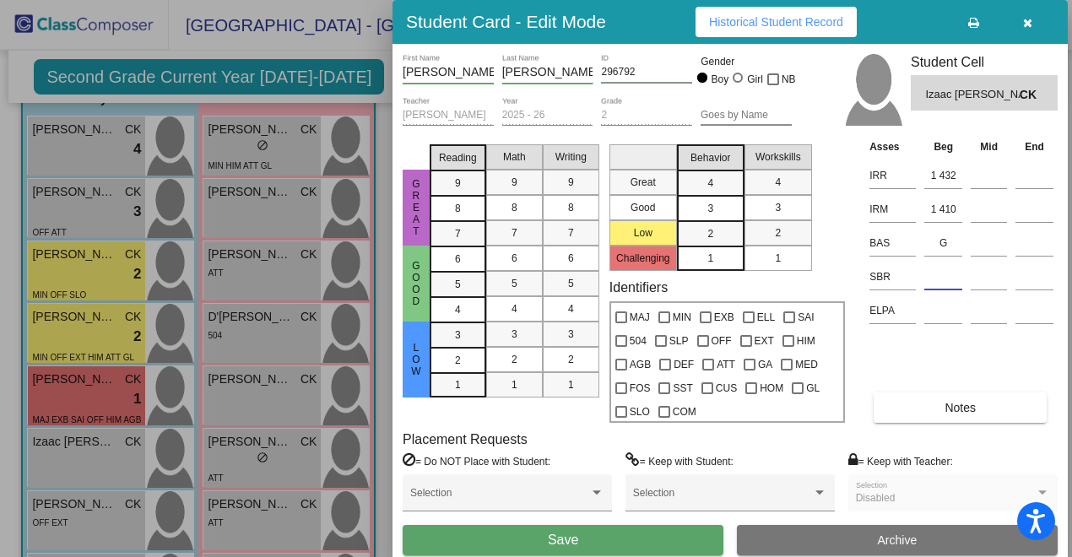
click at [939, 279] on input at bounding box center [944, 276] width 38 height 25
type input "low"
click at [724, 211] on div "3" at bounding box center [710, 208] width 33 height 25
click at [764, 210] on div "3" at bounding box center [778, 207] width 33 height 25
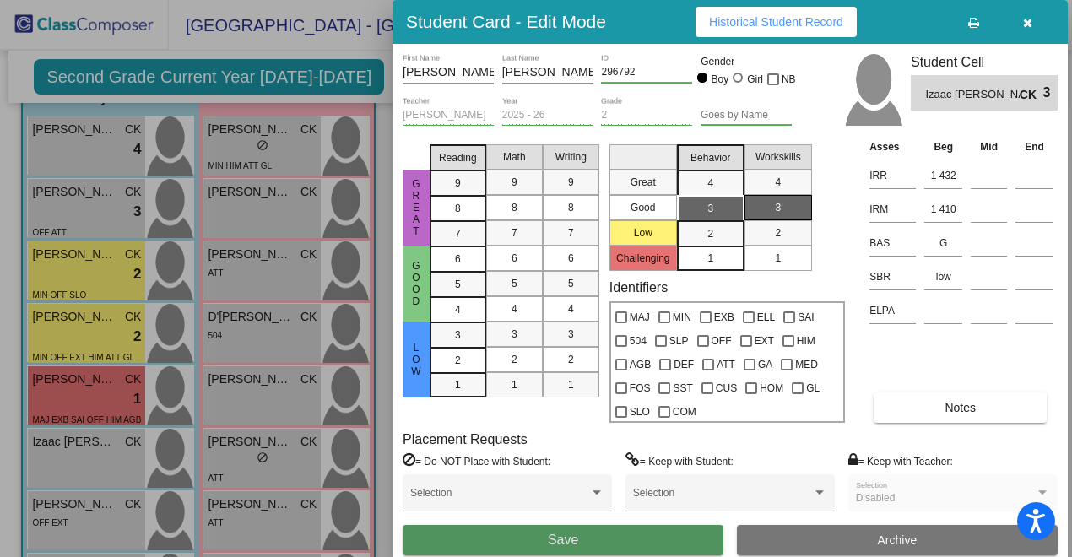
click at [623, 533] on button "Save" at bounding box center [563, 540] width 321 height 30
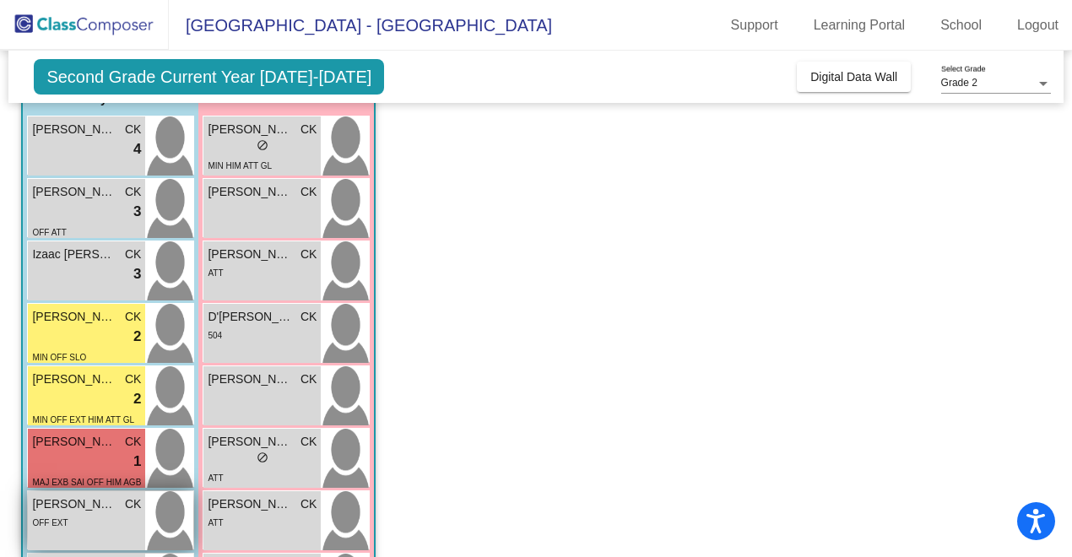
click at [106, 510] on span "[PERSON_NAME]" at bounding box center [74, 505] width 84 height 18
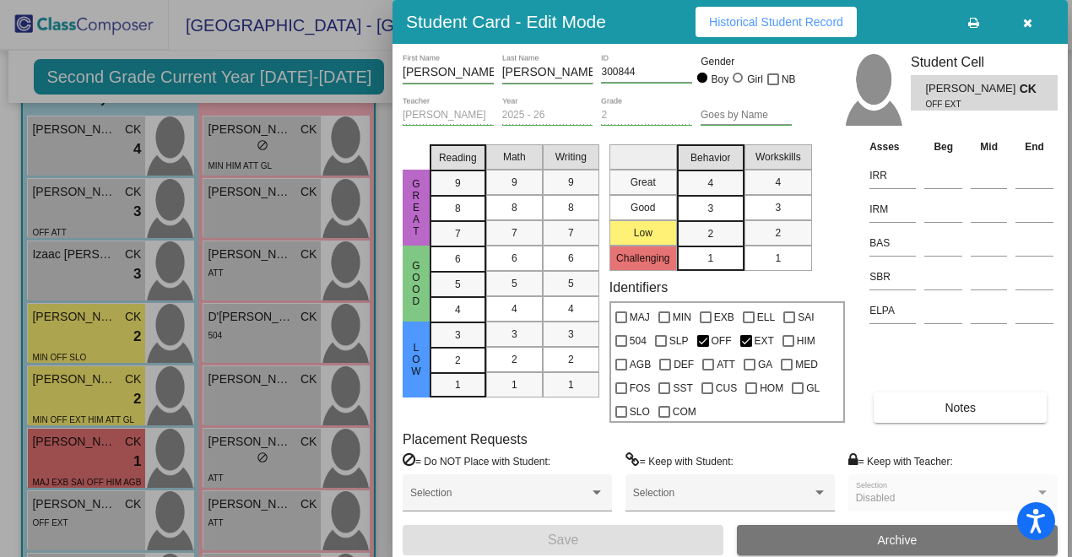
click at [737, 211] on mat-list-option "3" at bounding box center [711, 207] width 68 height 25
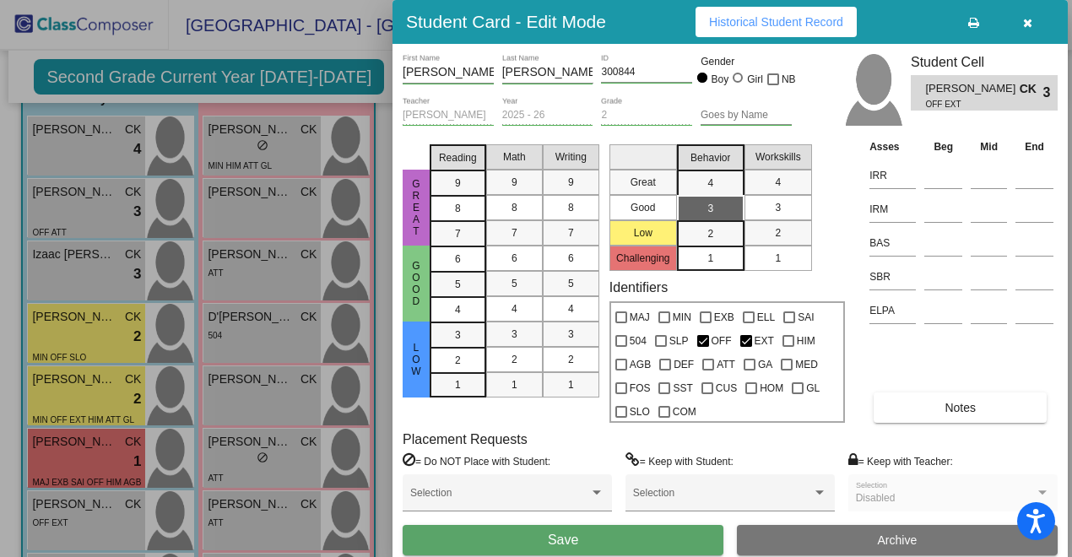
click at [773, 208] on div "3" at bounding box center [778, 207] width 33 height 25
click at [730, 236] on mat-list-option "2" at bounding box center [711, 232] width 68 height 25
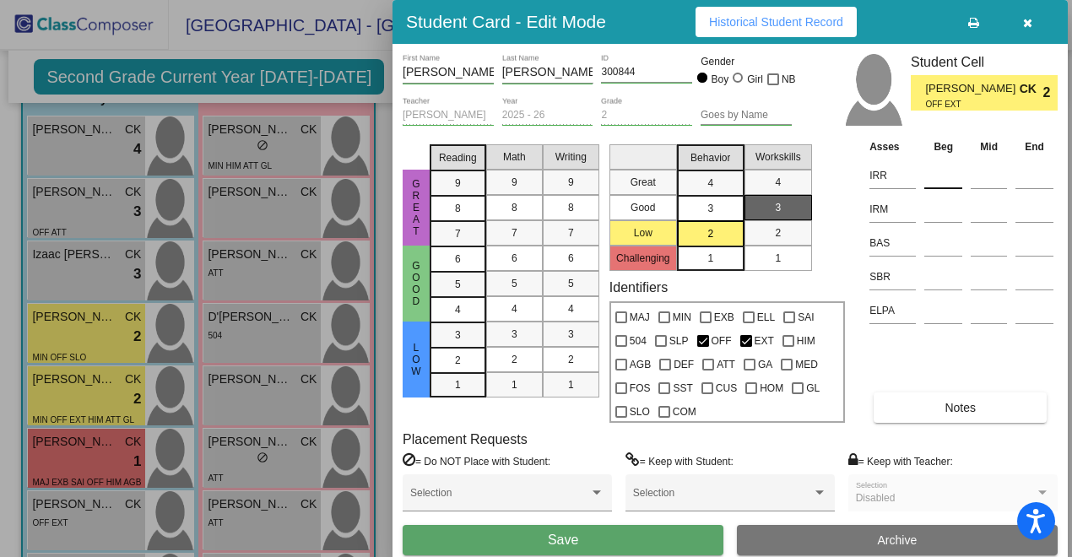
click at [941, 176] on input at bounding box center [944, 175] width 38 height 25
type input "K 412"
click at [950, 208] on input at bounding box center [944, 209] width 38 height 25
type input "K 375"
click at [950, 239] on input at bounding box center [944, 243] width 38 height 25
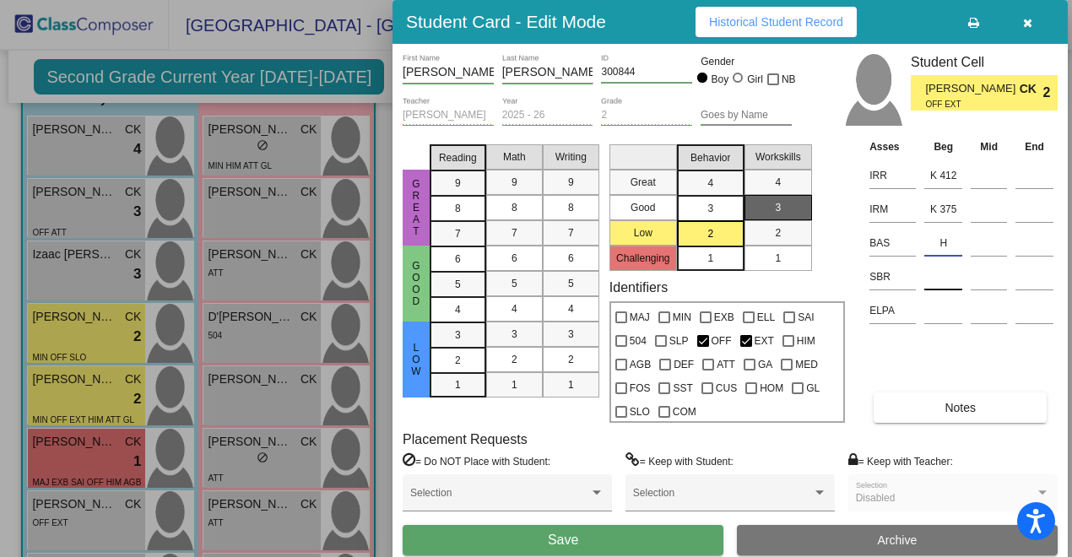
type input "H"
click at [950, 278] on input at bounding box center [944, 276] width 38 height 25
type input "low"
click at [947, 322] on input at bounding box center [944, 310] width 38 height 25
click at [724, 214] on div "3" at bounding box center [710, 208] width 33 height 25
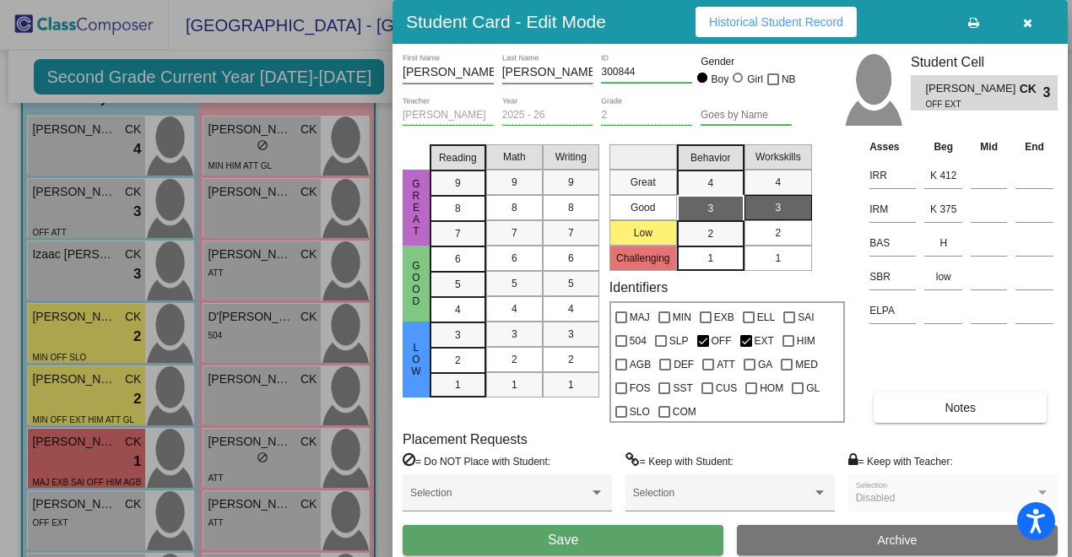
click at [758, 236] on mat-list-option "2" at bounding box center [779, 232] width 68 height 25
click at [631, 535] on button "Save" at bounding box center [563, 540] width 321 height 30
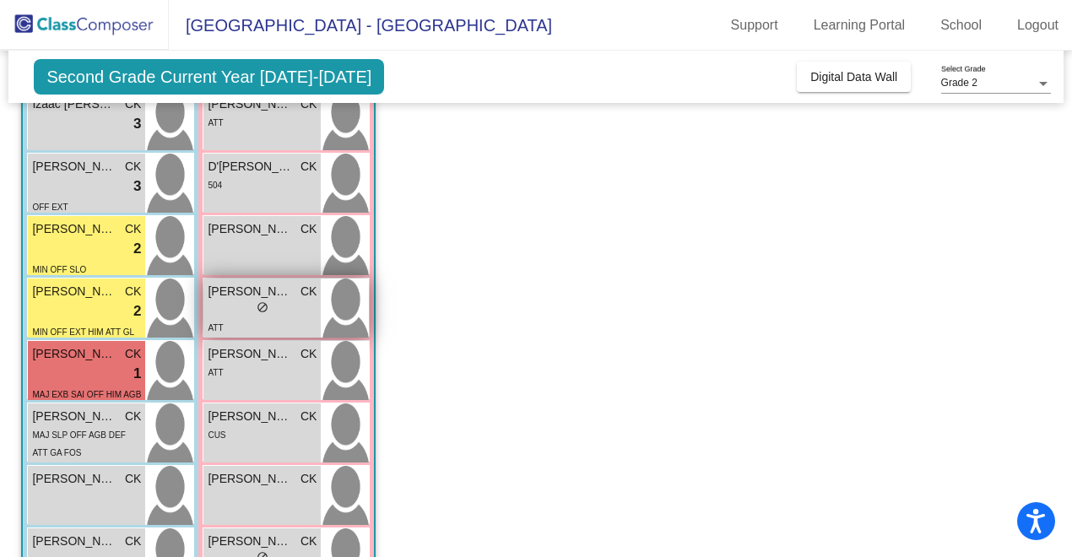
scroll to position [320, 0]
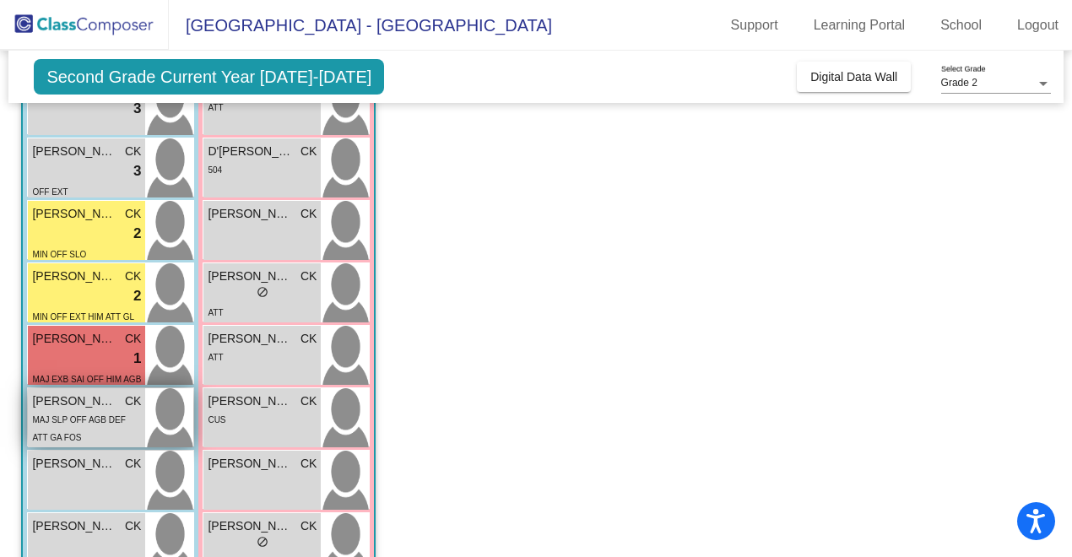
click at [122, 415] on span "MAJ SLP OFF AGB DEF ATT GA FOS" at bounding box center [78, 428] width 93 height 27
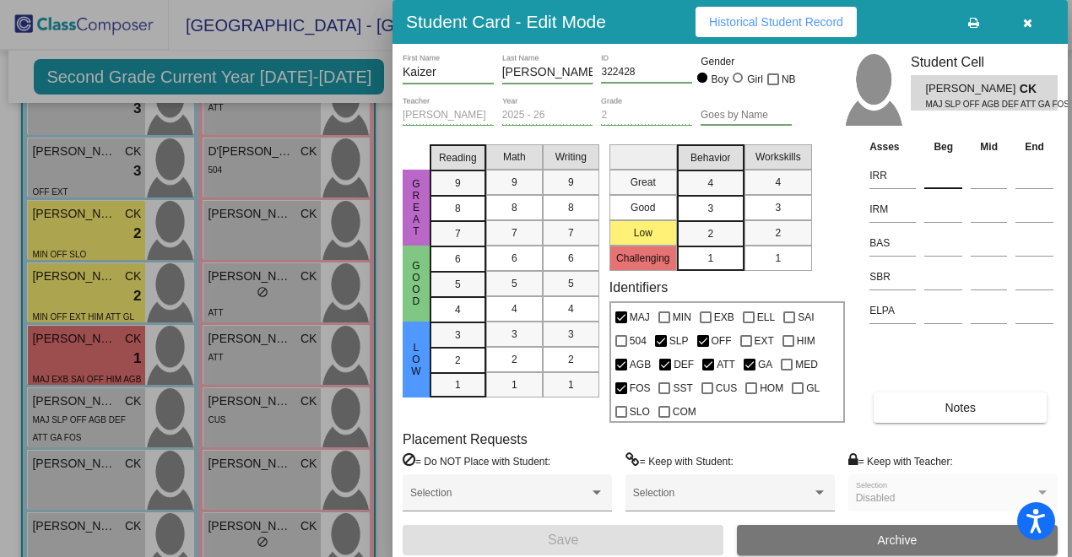
click at [936, 176] on input at bounding box center [944, 175] width 38 height 25
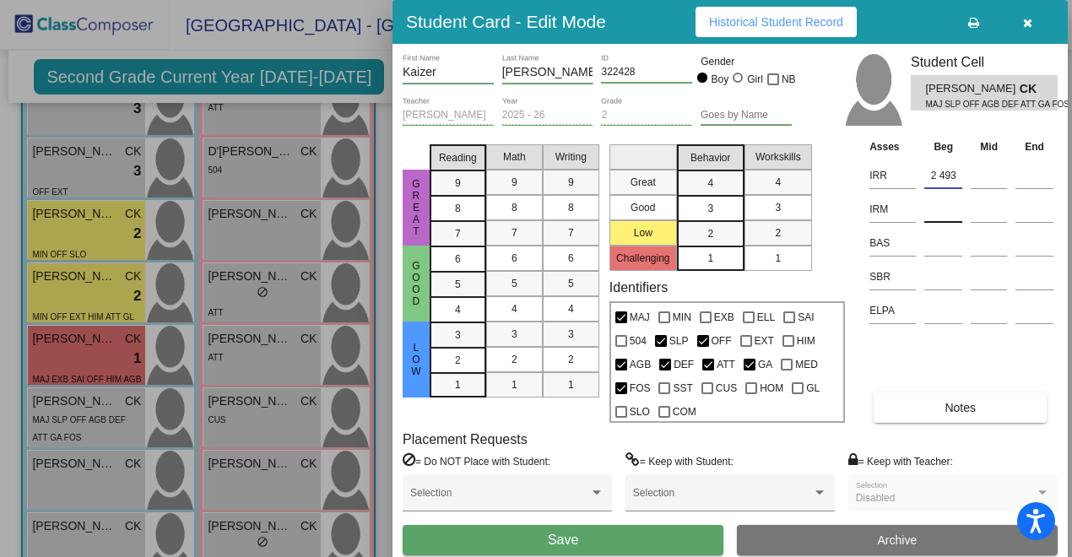
type input "2 493"
click at [936, 209] on input at bounding box center [944, 209] width 38 height 25
type input "1 393"
click at [939, 244] on input at bounding box center [944, 243] width 38 height 25
type input "J"
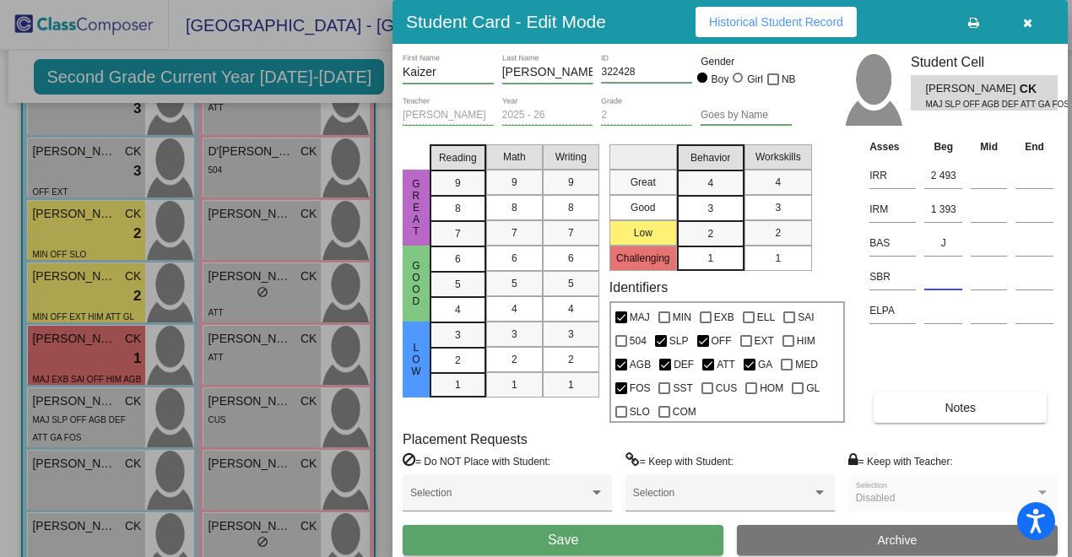
click at [939, 278] on input at bounding box center [944, 276] width 38 height 25
type input "some"
click at [725, 236] on div "2" at bounding box center [710, 233] width 33 height 25
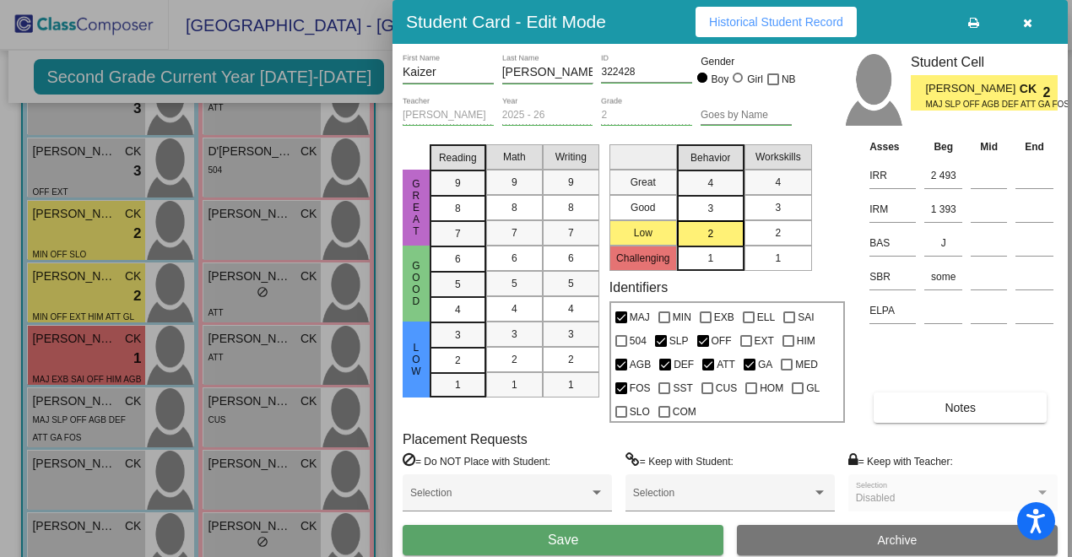
click at [770, 241] on div "2" at bounding box center [778, 232] width 33 height 25
click at [740, 260] on mat-list-option "1" at bounding box center [711, 258] width 68 height 25
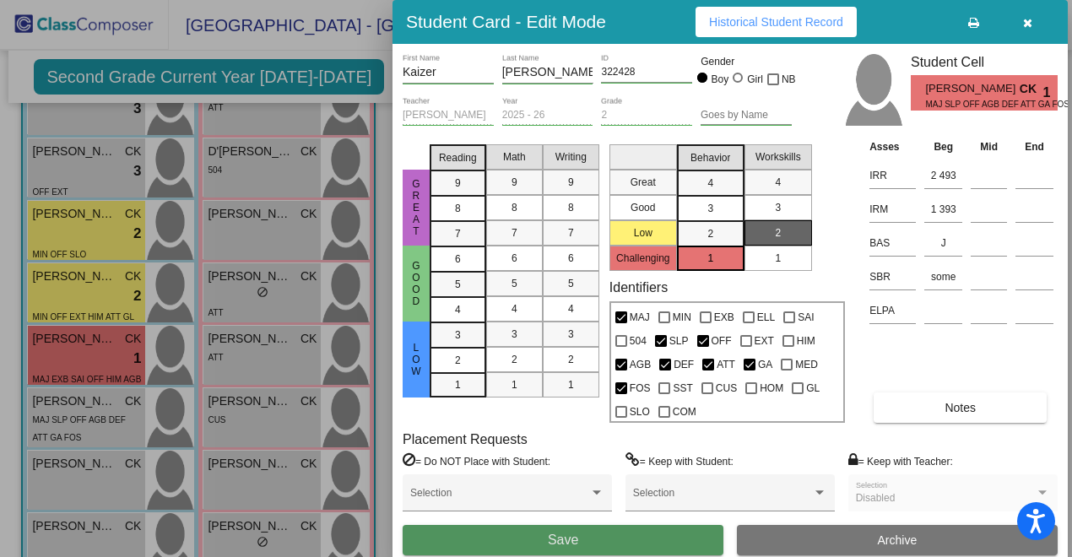
click at [578, 543] on button "Save" at bounding box center [563, 540] width 321 height 30
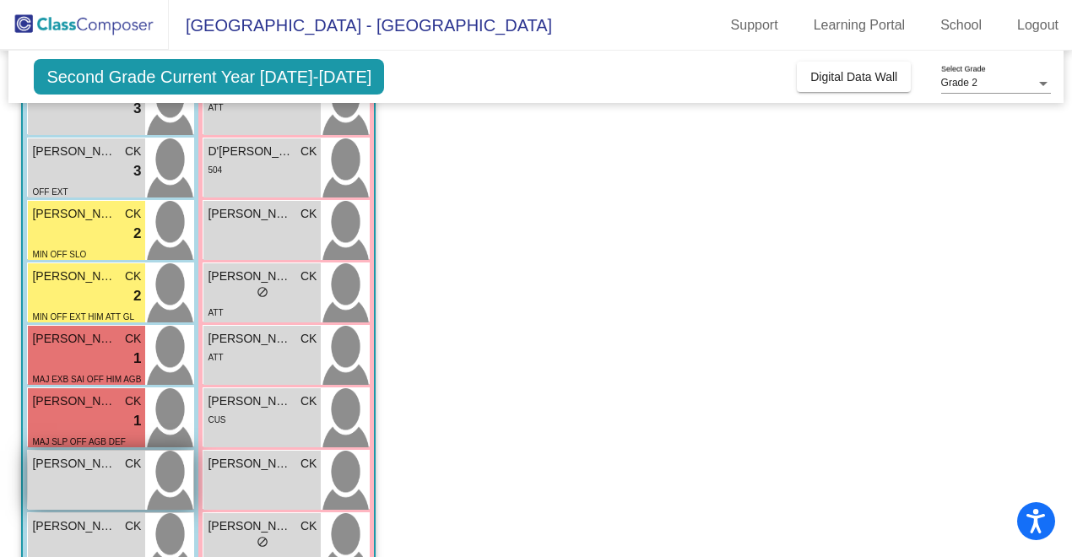
click at [82, 473] on div "[PERSON_NAME] CK lock do_not_disturb_alt" at bounding box center [86, 480] width 117 height 59
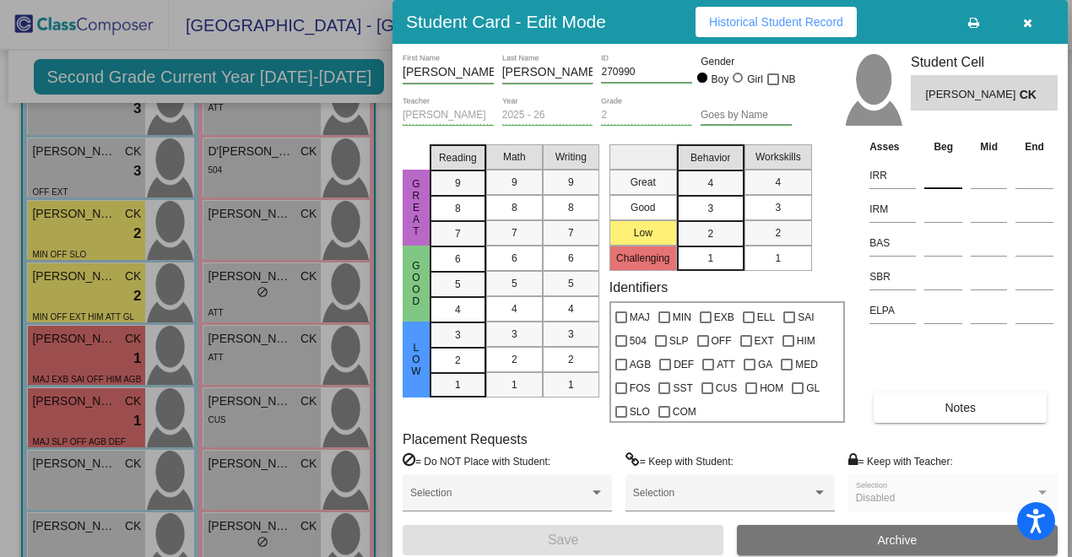
click at [947, 174] on input at bounding box center [944, 175] width 38 height 25
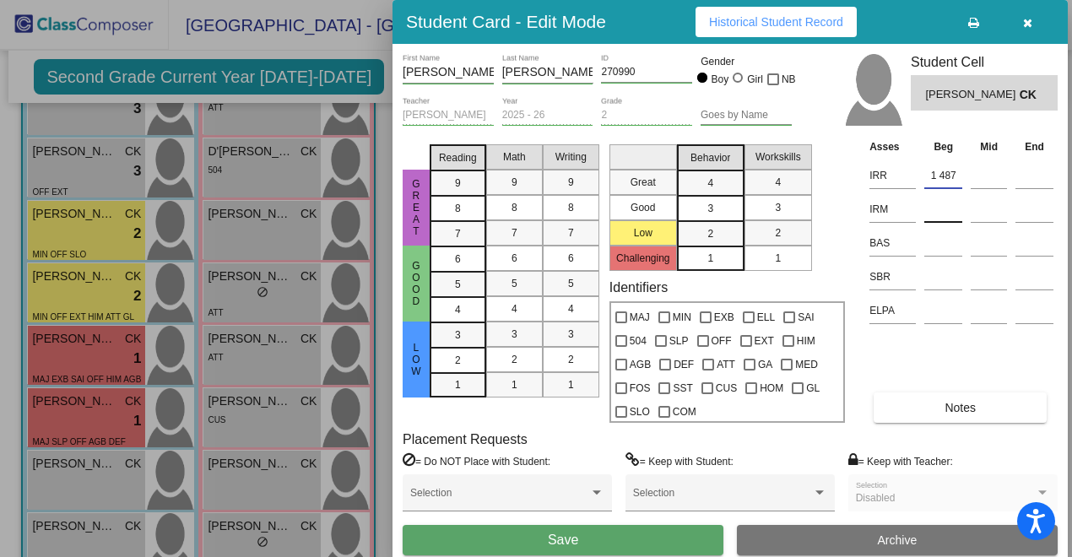
type input "1 487"
click at [952, 209] on input at bounding box center [944, 209] width 38 height 25
type input "2 445"
click at [947, 245] on input at bounding box center [944, 243] width 38 height 25
type input "K"
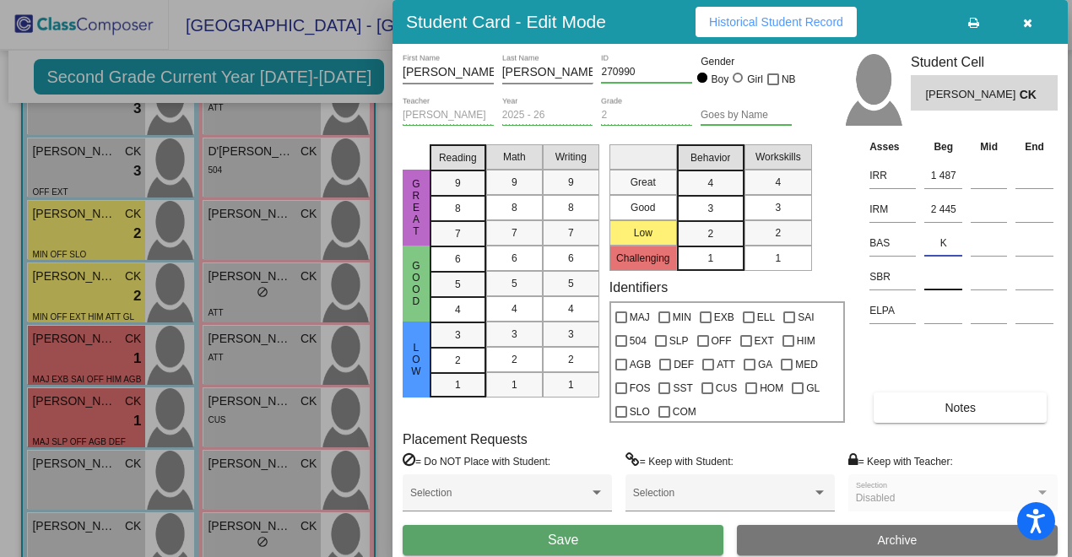
click at [955, 274] on input at bounding box center [944, 276] width 38 height 25
type input "low"
click at [733, 188] on mat-list-option "4" at bounding box center [711, 182] width 68 height 25
click at [772, 186] on div "4" at bounding box center [778, 182] width 33 height 25
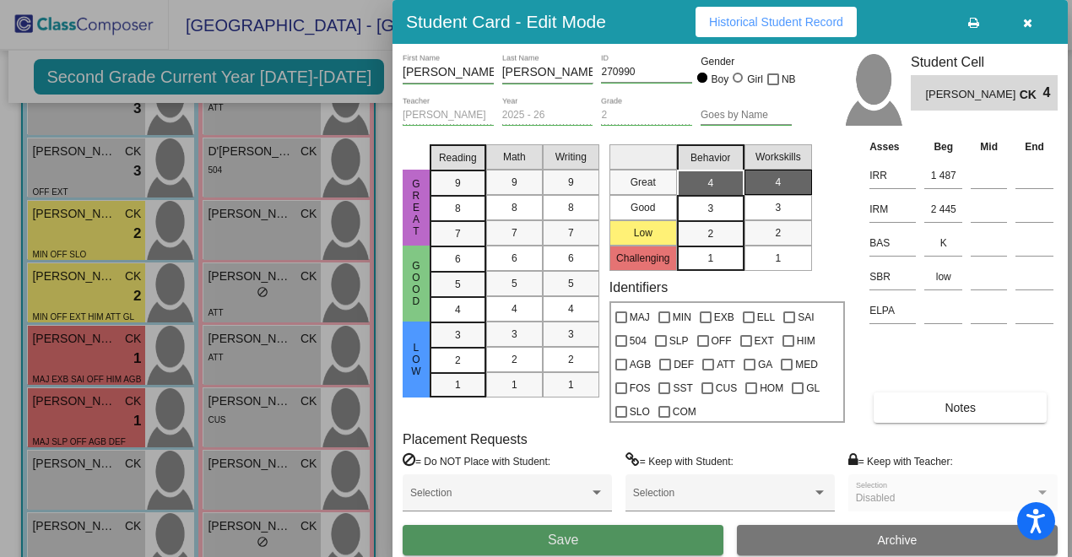
click at [590, 539] on button "Save" at bounding box center [563, 540] width 321 height 30
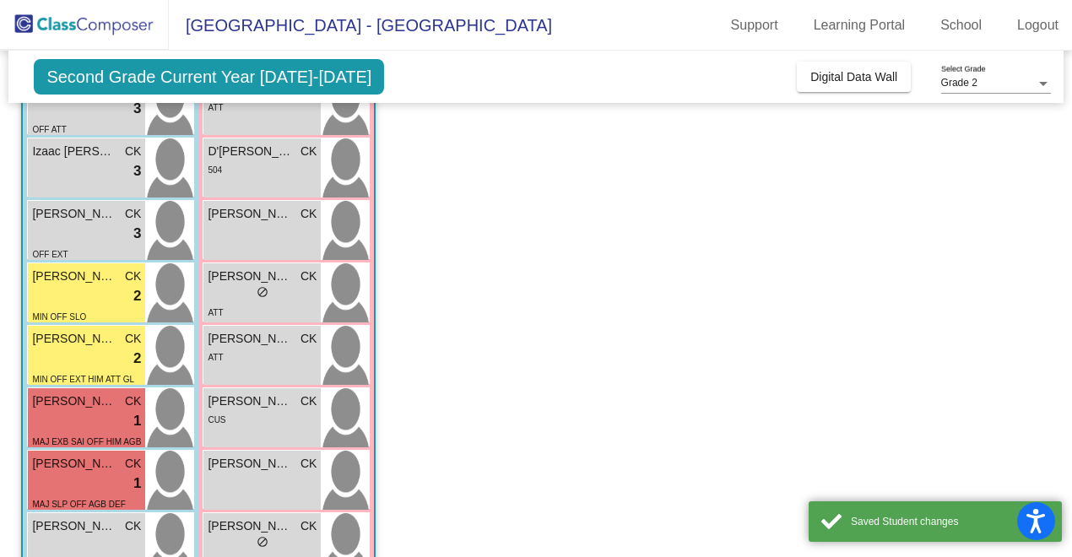
scroll to position [383, 0]
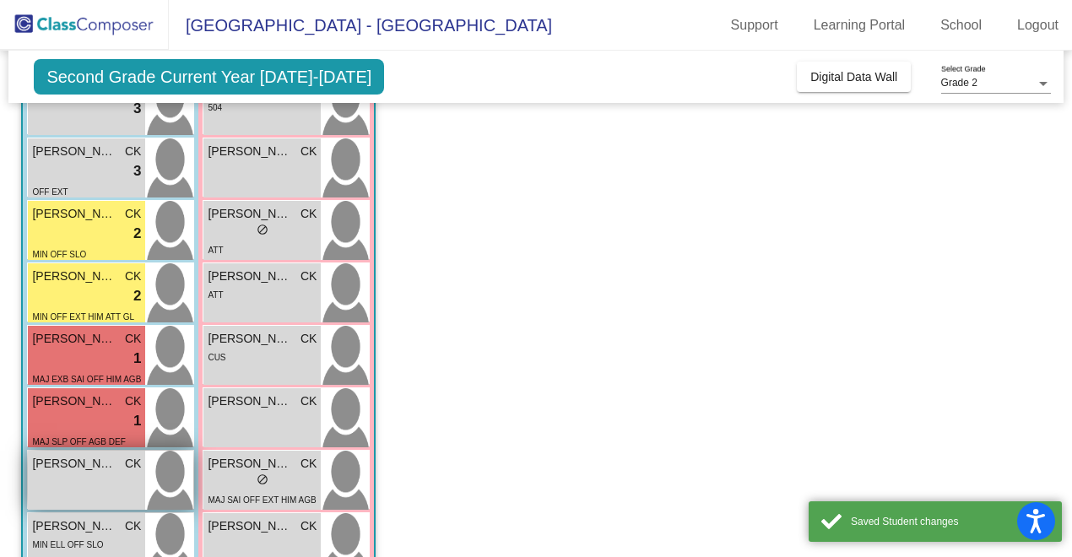
click at [110, 473] on div "[PERSON_NAME] [PERSON_NAME] lock do_not_disturb_alt" at bounding box center [86, 480] width 117 height 59
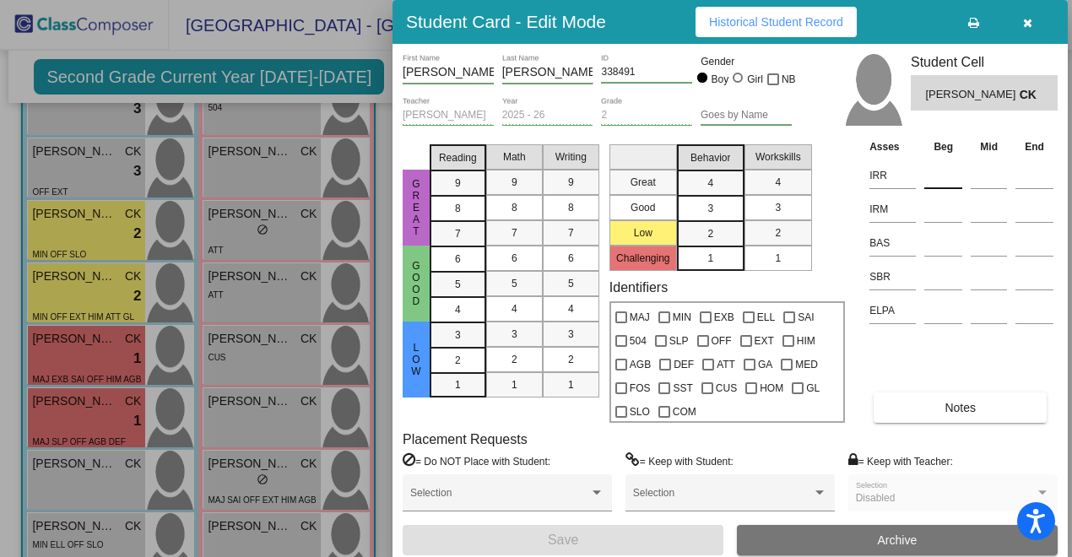
click at [949, 180] on input at bounding box center [944, 175] width 38 height 25
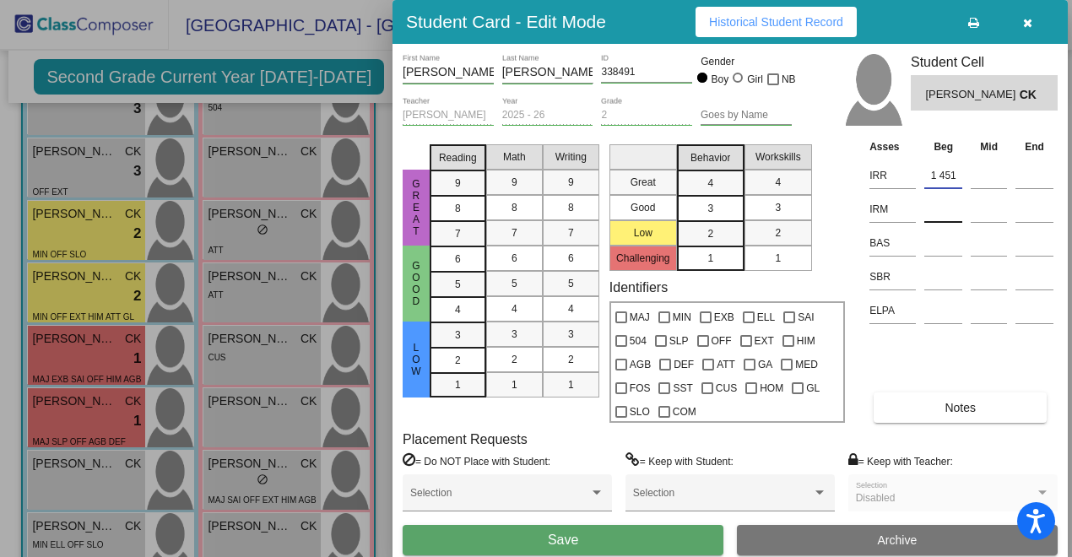
type input "1 451"
click at [956, 209] on input at bounding box center [944, 209] width 38 height 25
type input "1 401"
click at [947, 241] on input at bounding box center [944, 243] width 38 height 25
type input "I"
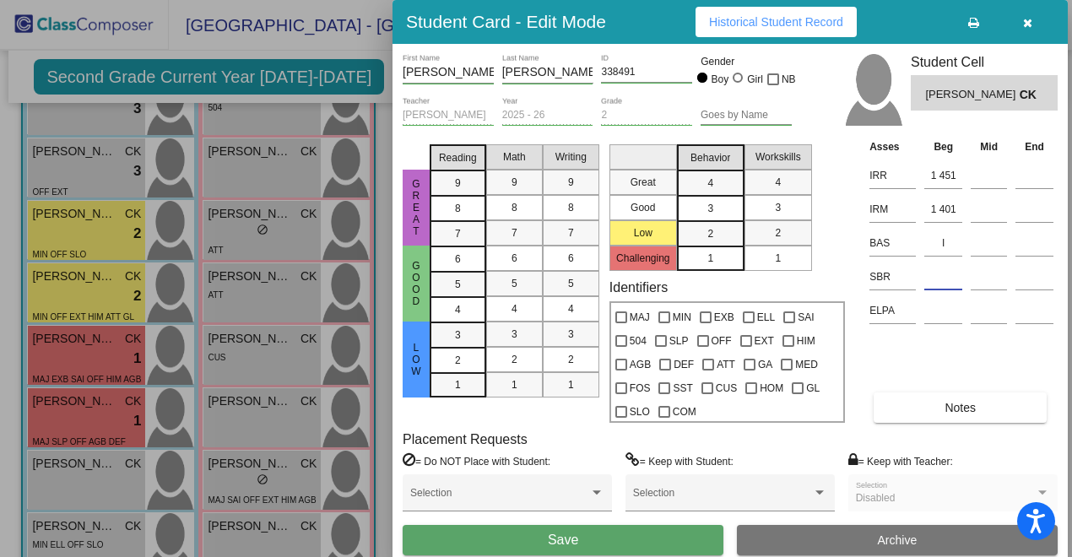
click at [944, 276] on input at bounding box center [944, 276] width 38 height 25
type input "low"
click at [724, 186] on div "4" at bounding box center [710, 183] width 33 height 25
click at [763, 206] on div "3" at bounding box center [778, 207] width 33 height 25
click at [724, 207] on div "3" at bounding box center [710, 208] width 33 height 25
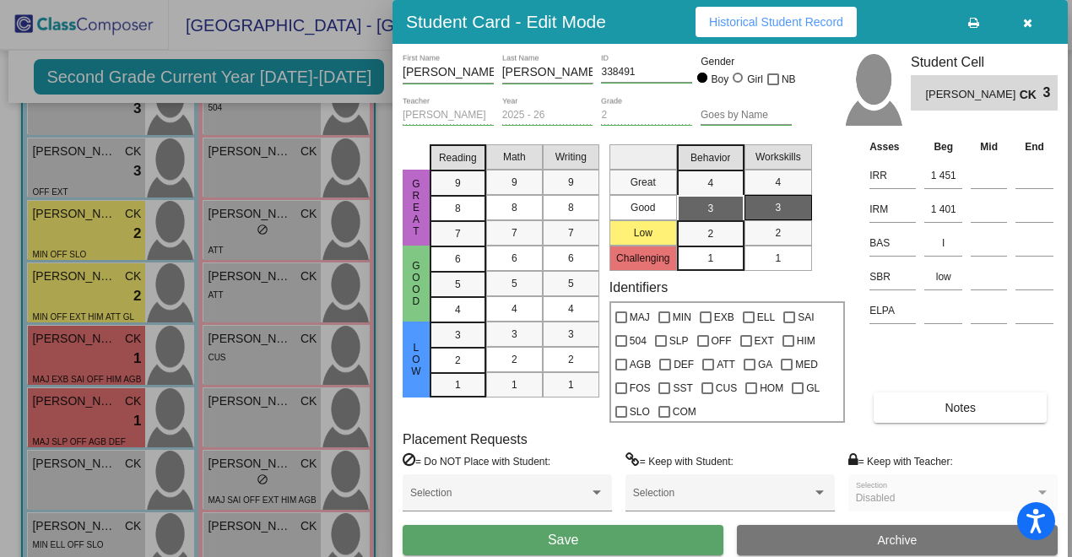
click at [654, 538] on button "Save" at bounding box center [563, 540] width 321 height 30
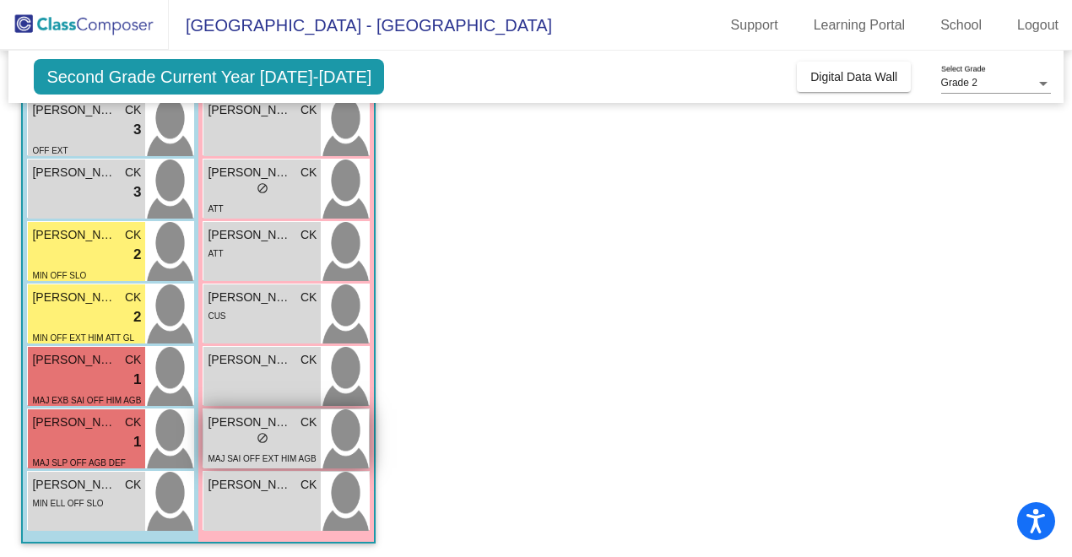
scroll to position [427, 0]
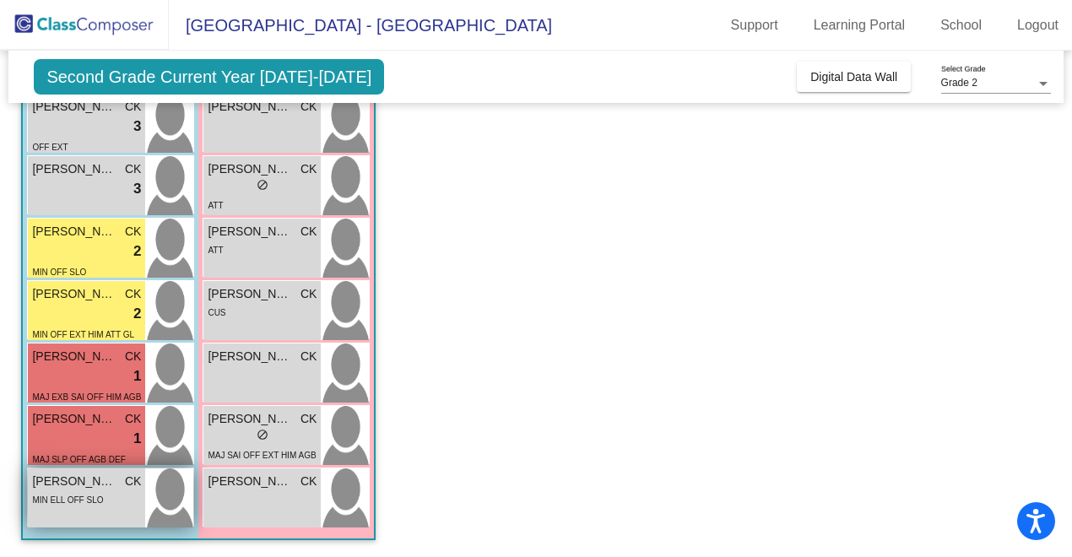
click at [98, 504] on span "MIN ELL OFF SLO" at bounding box center [67, 500] width 71 height 9
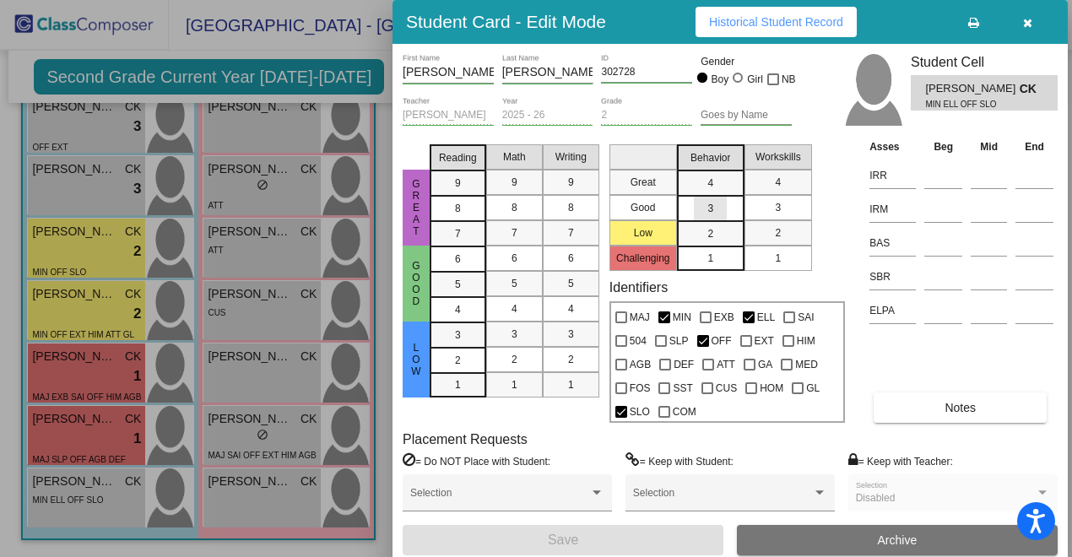
click at [724, 215] on div "3" at bounding box center [710, 208] width 33 height 25
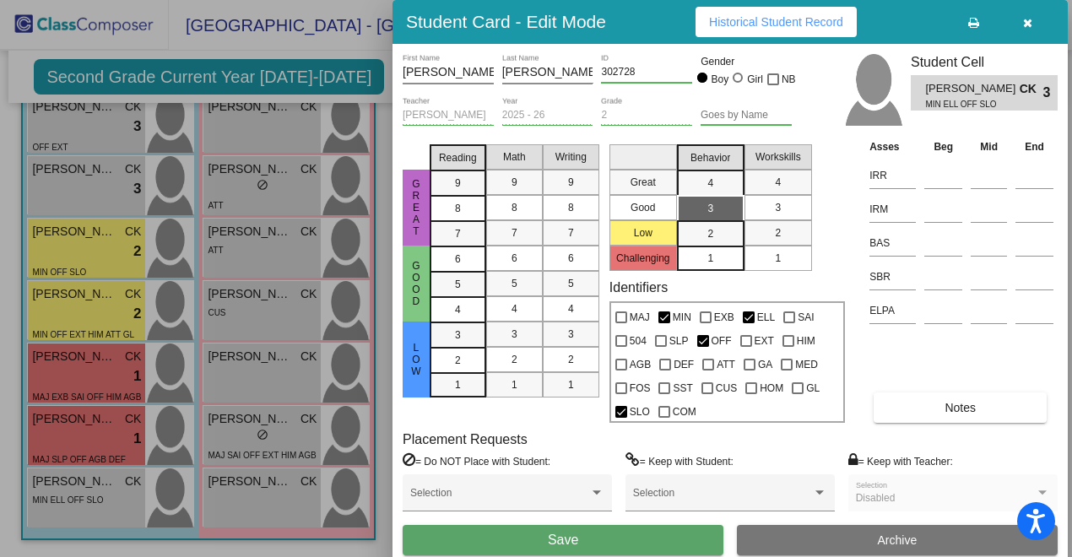
click at [789, 205] on div "3" at bounding box center [778, 207] width 33 height 25
click at [942, 182] on input at bounding box center [944, 175] width 38 height 25
type input "K 406"
click at [954, 213] on input at bounding box center [944, 209] width 38 height 25
type input "1 408"
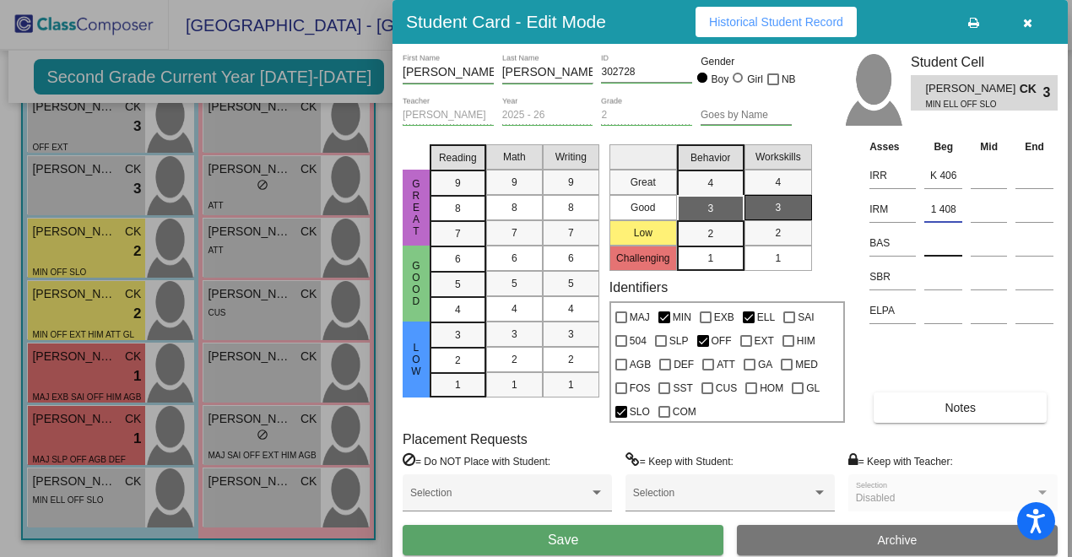
click at [950, 242] on input at bounding box center [944, 243] width 38 height 25
type input "D"
click at [947, 279] on input at bounding box center [944, 276] width 38 height 25
type input "low"
click at [943, 314] on input at bounding box center [944, 310] width 38 height 25
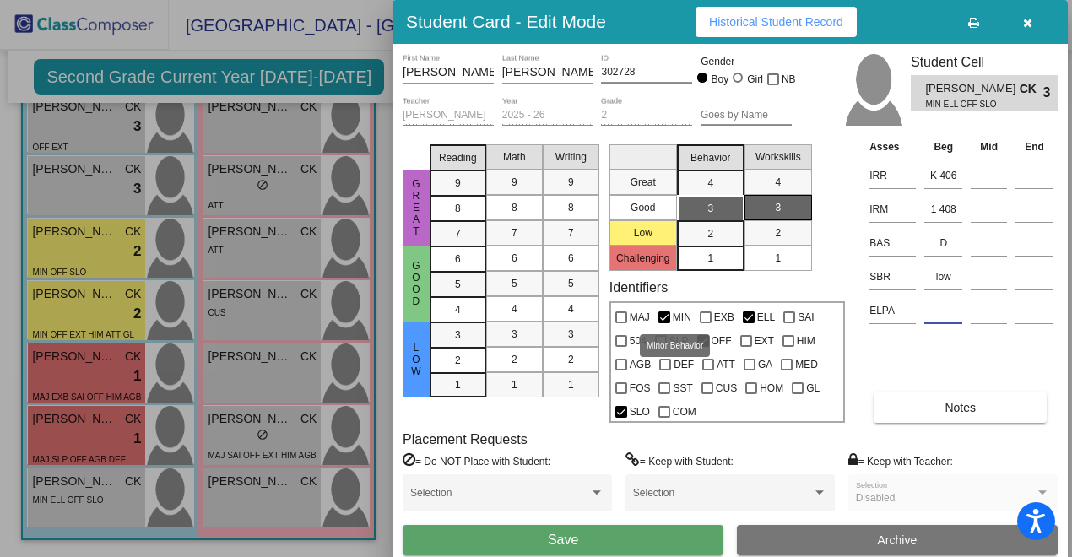
click at [661, 318] on div at bounding box center [665, 318] width 12 height 12
click at [664, 323] on input "MIN" at bounding box center [664, 323] width 1 height 1
checkbox input "false"
click at [790, 339] on div at bounding box center [789, 341] width 12 height 12
click at [789, 347] on input "HIM" at bounding box center [788, 347] width 1 height 1
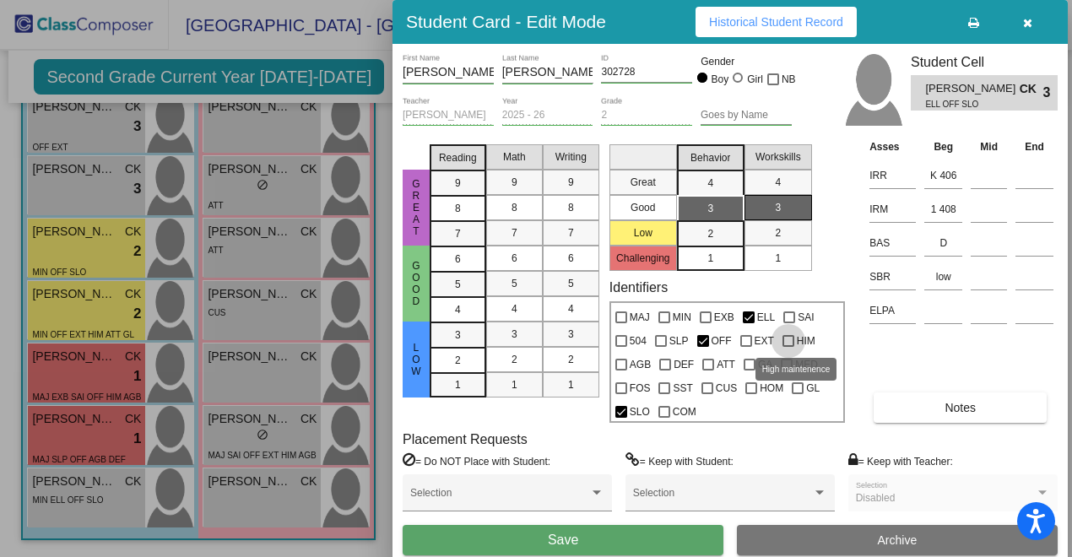
checkbox input "true"
click at [717, 234] on div "2" at bounding box center [710, 233] width 33 height 25
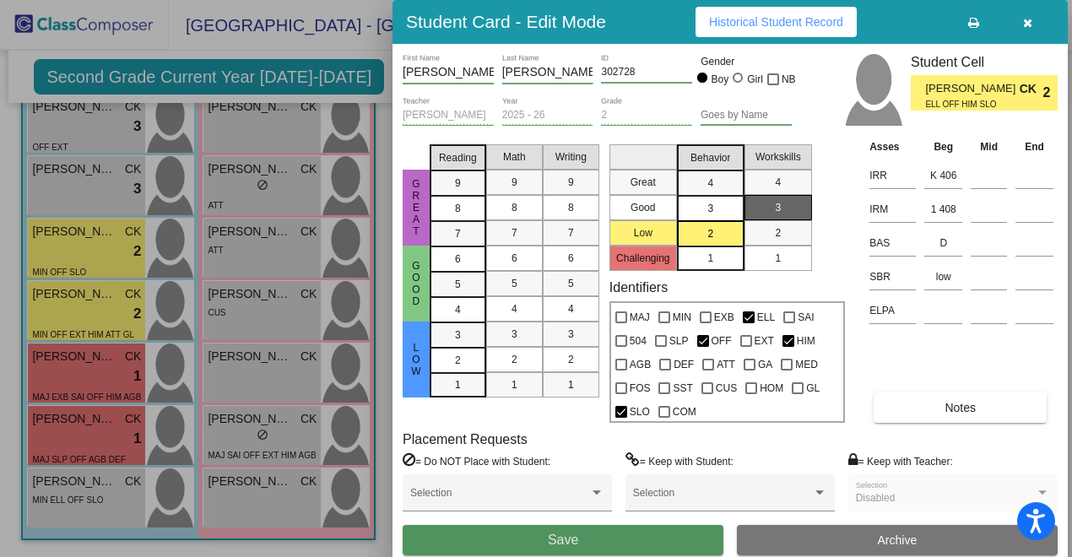
click at [603, 545] on button "Save" at bounding box center [563, 540] width 321 height 30
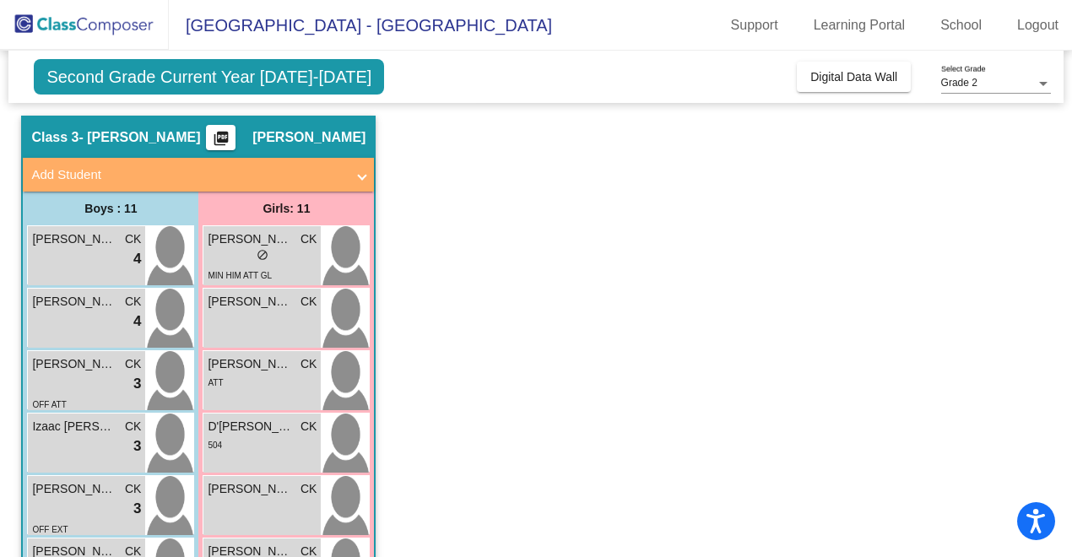
scroll to position [0, 0]
